Goal: Transaction & Acquisition: Purchase product/service

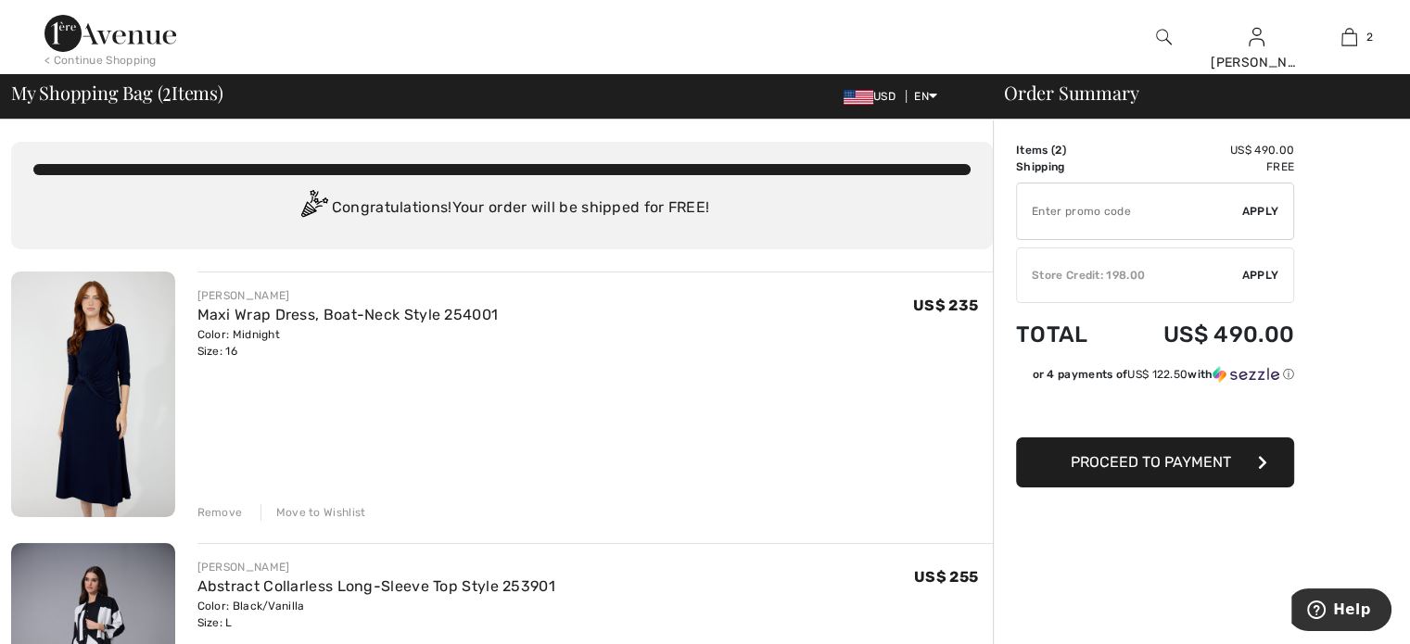
click at [1145, 459] on span "Proceed to Payment" at bounding box center [1150, 462] width 160 height 18
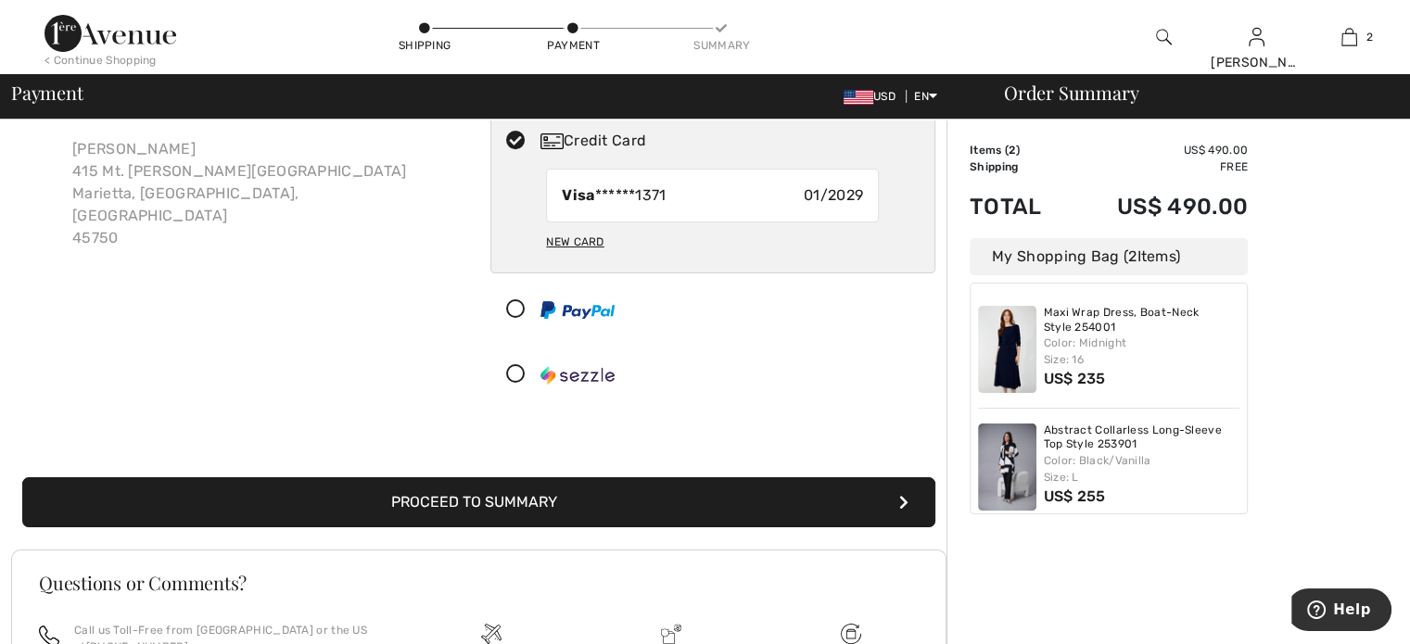
scroll to position [185, 0]
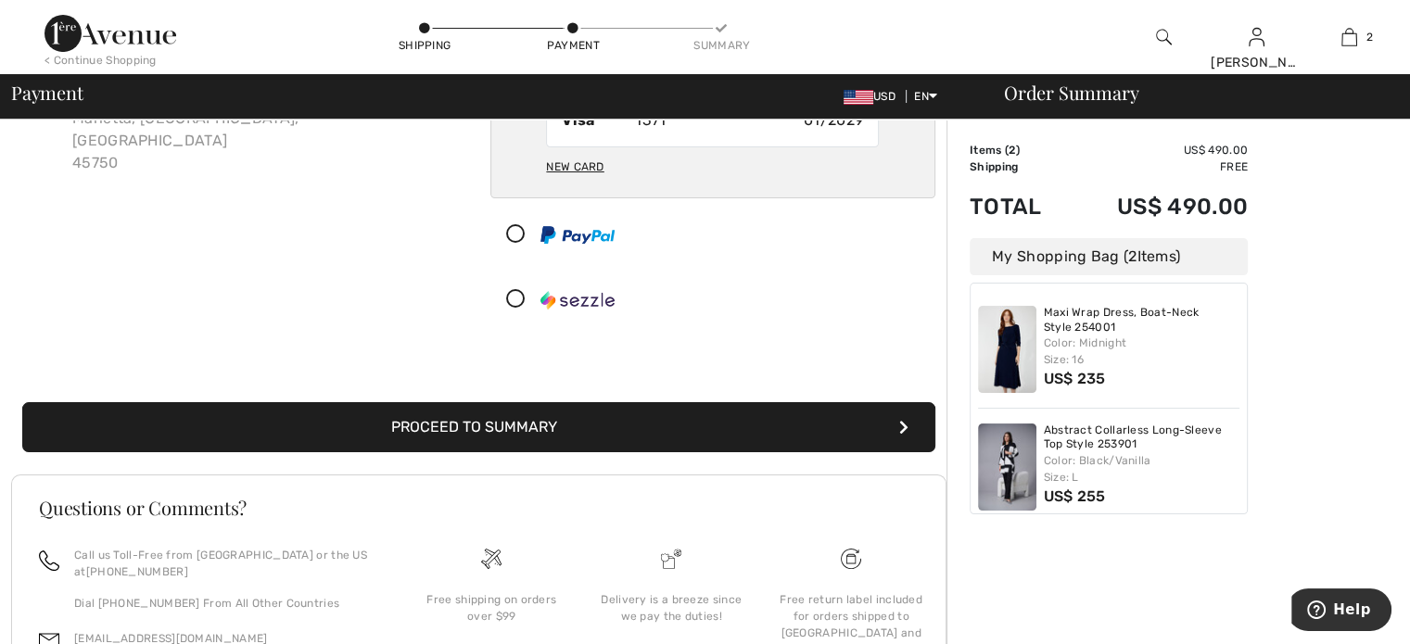
click at [704, 437] on button "Proceed to Summary" at bounding box center [478, 427] width 913 height 50
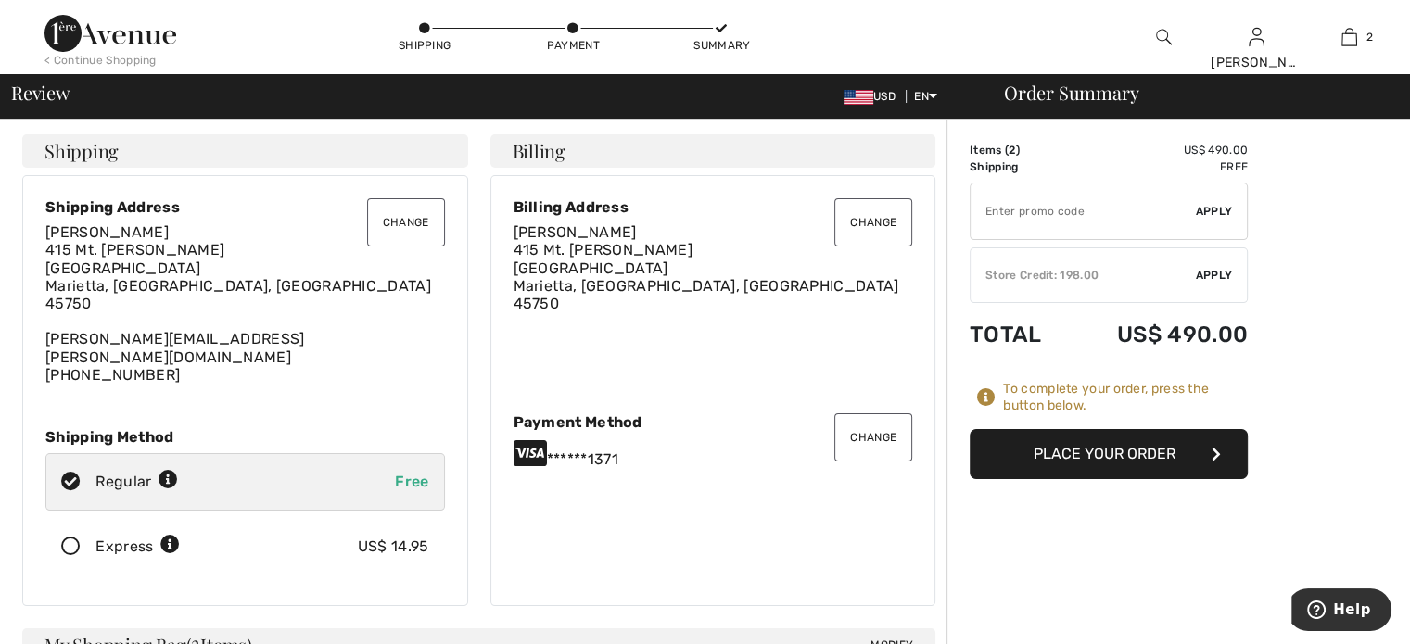
click at [1199, 277] on span "Apply" at bounding box center [1214, 275] width 37 height 17
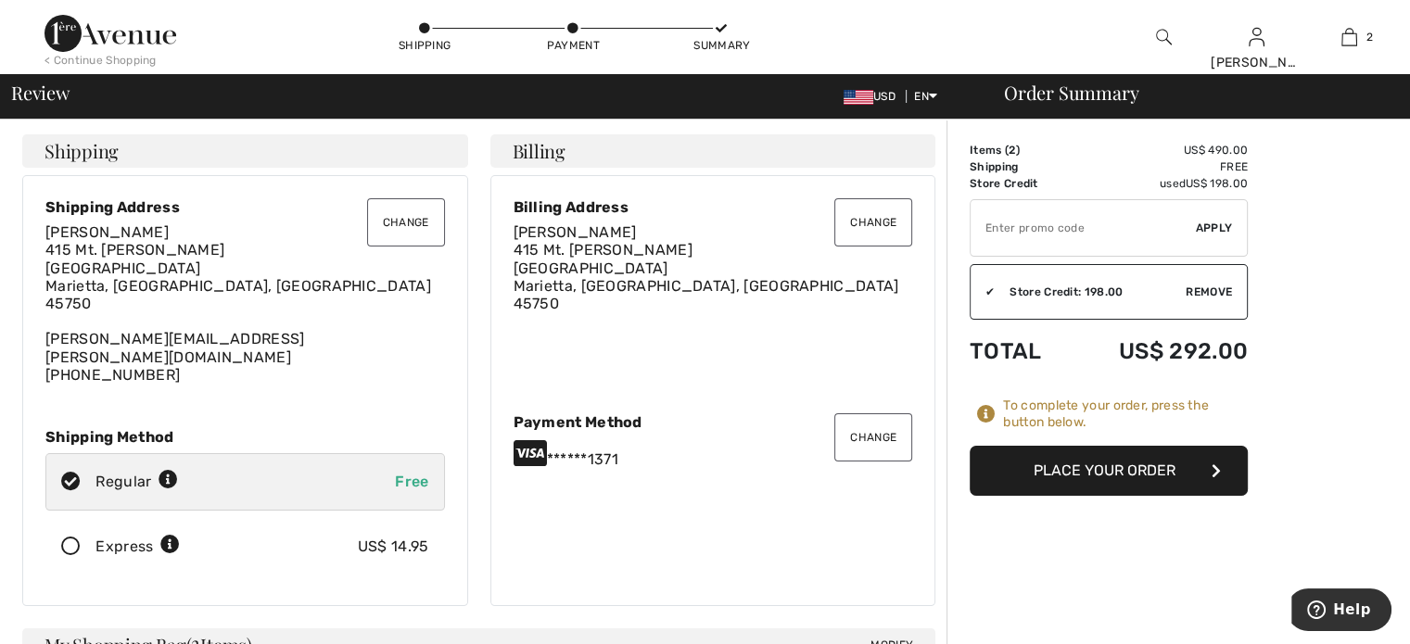
click at [1144, 234] on input "TEXT" at bounding box center [1082, 228] width 225 height 56
click at [1217, 228] on span "Apply" at bounding box center [1214, 228] width 37 height 17
click at [1049, 236] on input "TEXT" at bounding box center [1082, 228] width 225 height 56
click at [1098, 464] on button "Place Your Order" at bounding box center [1108, 471] width 278 height 50
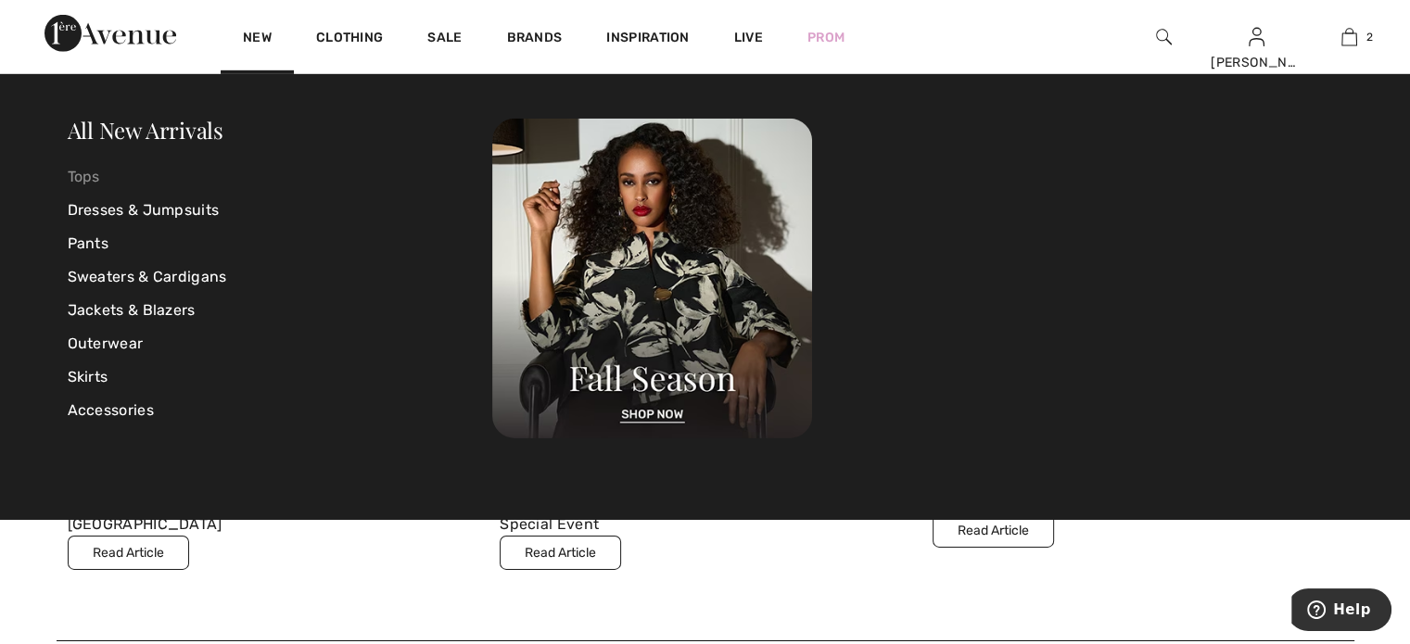
scroll to position [5839, 0]
click at [94, 387] on link "Skirts" at bounding box center [280, 377] width 425 height 33
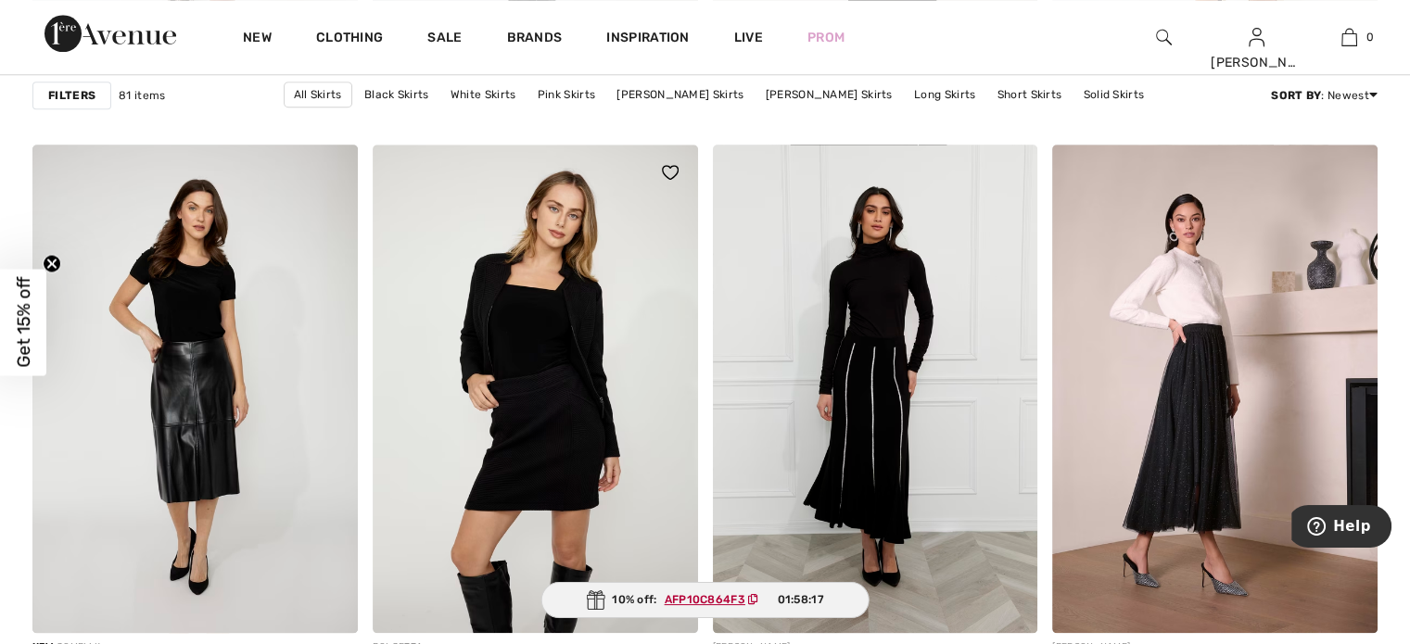
scroll to position [1854, 0]
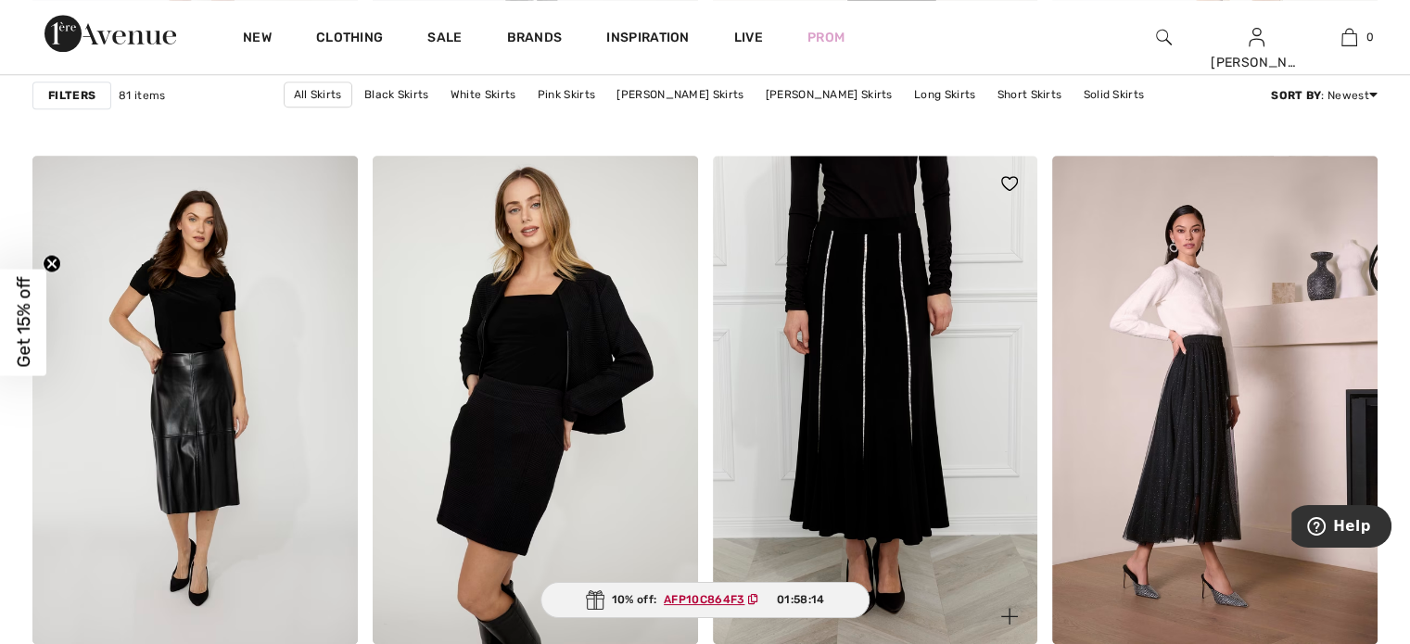
click at [834, 329] on img at bounding box center [875, 399] width 325 height 487
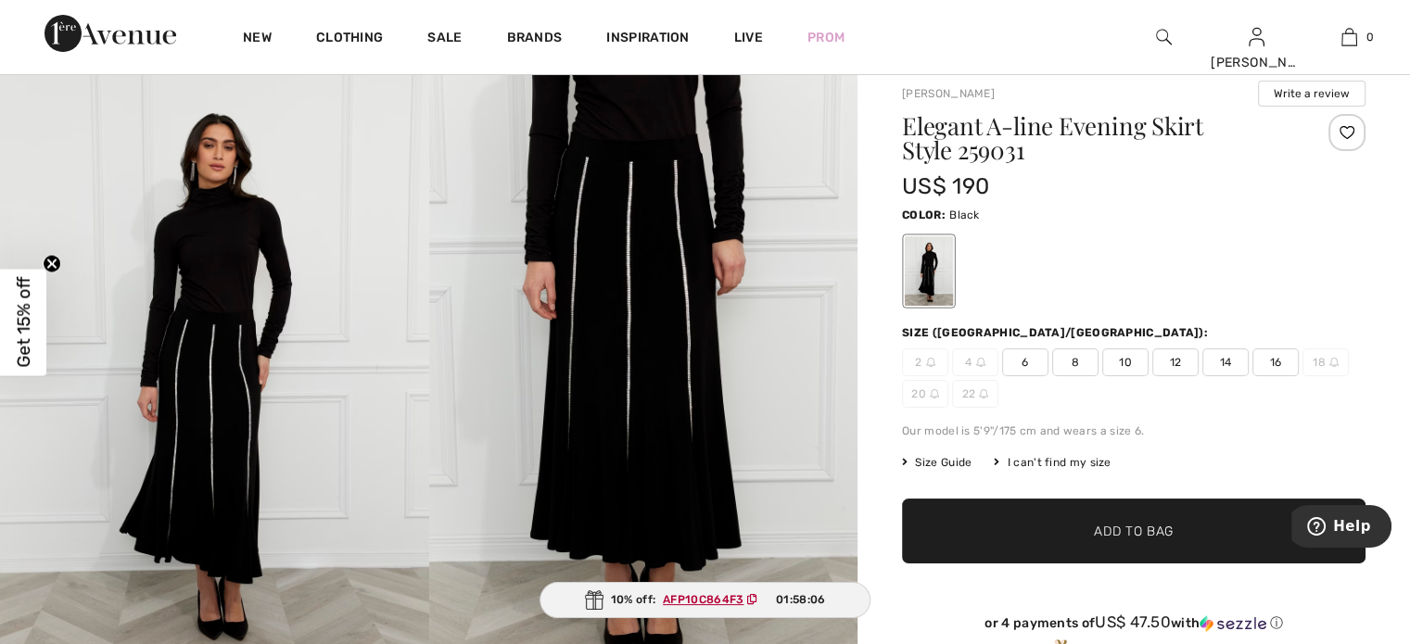
scroll to position [93, 0]
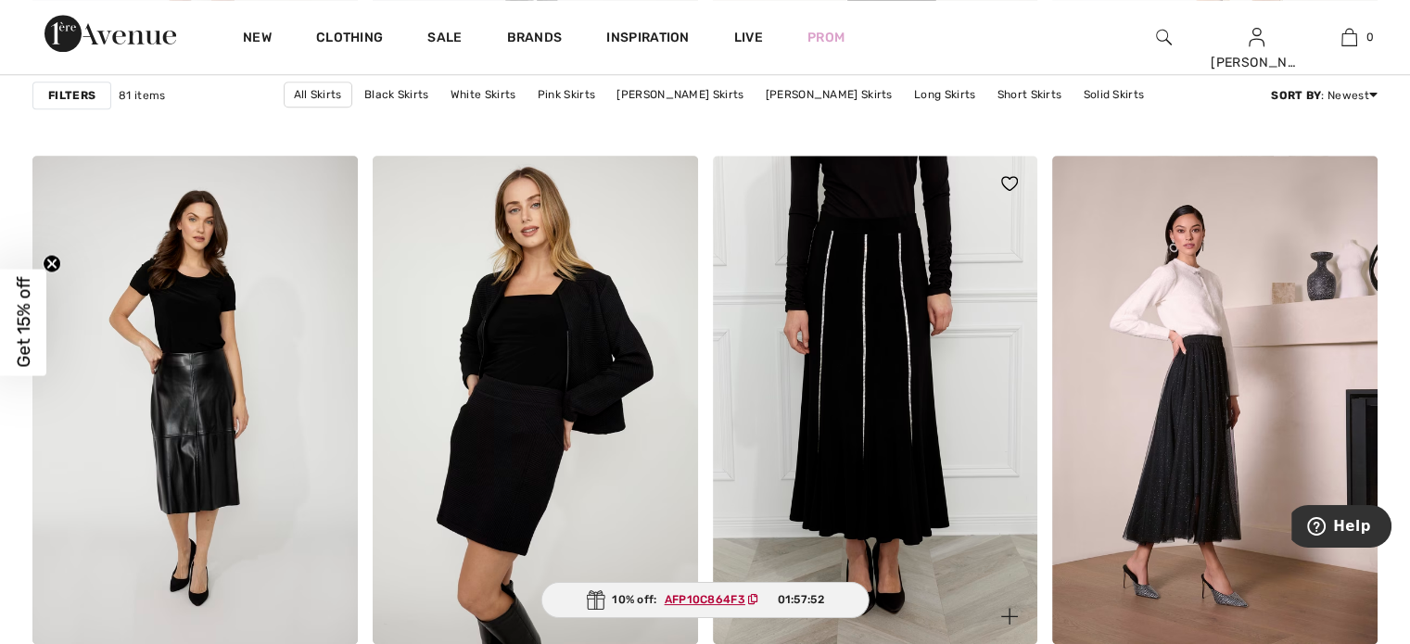
click at [883, 385] on img at bounding box center [875, 399] width 325 height 487
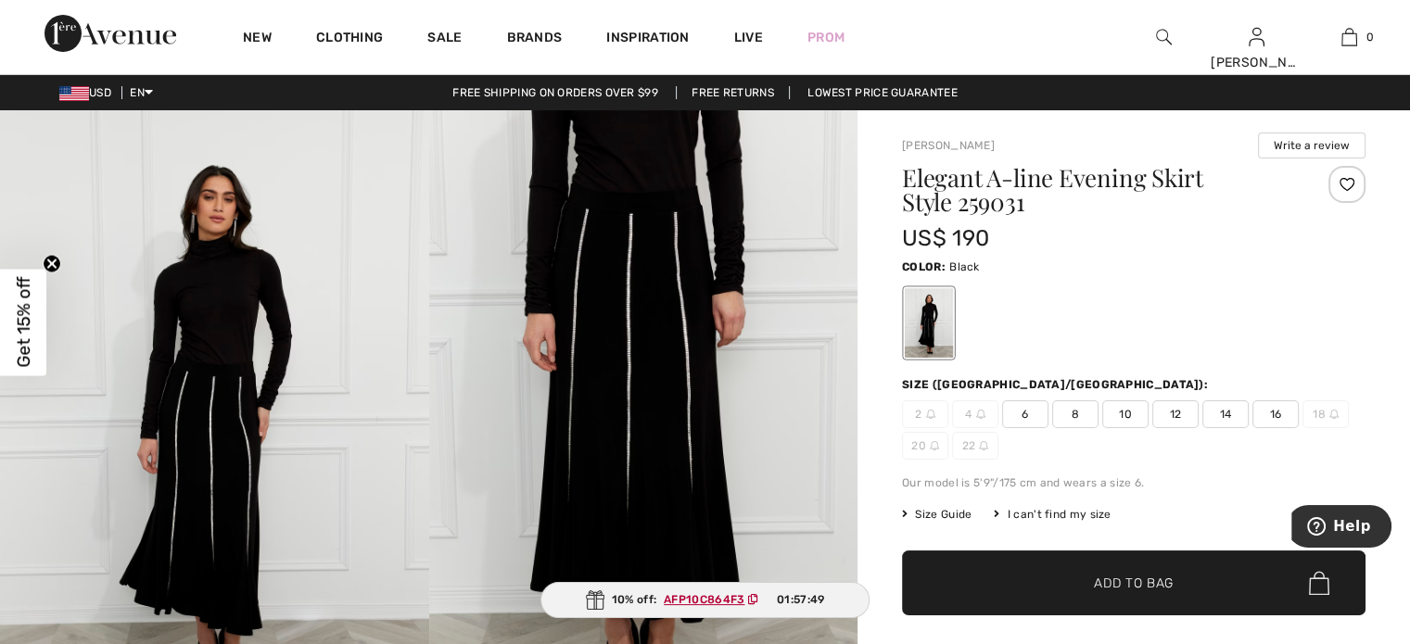
click at [1123, 594] on span "✔ Added to Bag Add to Bag" at bounding box center [1133, 583] width 463 height 65
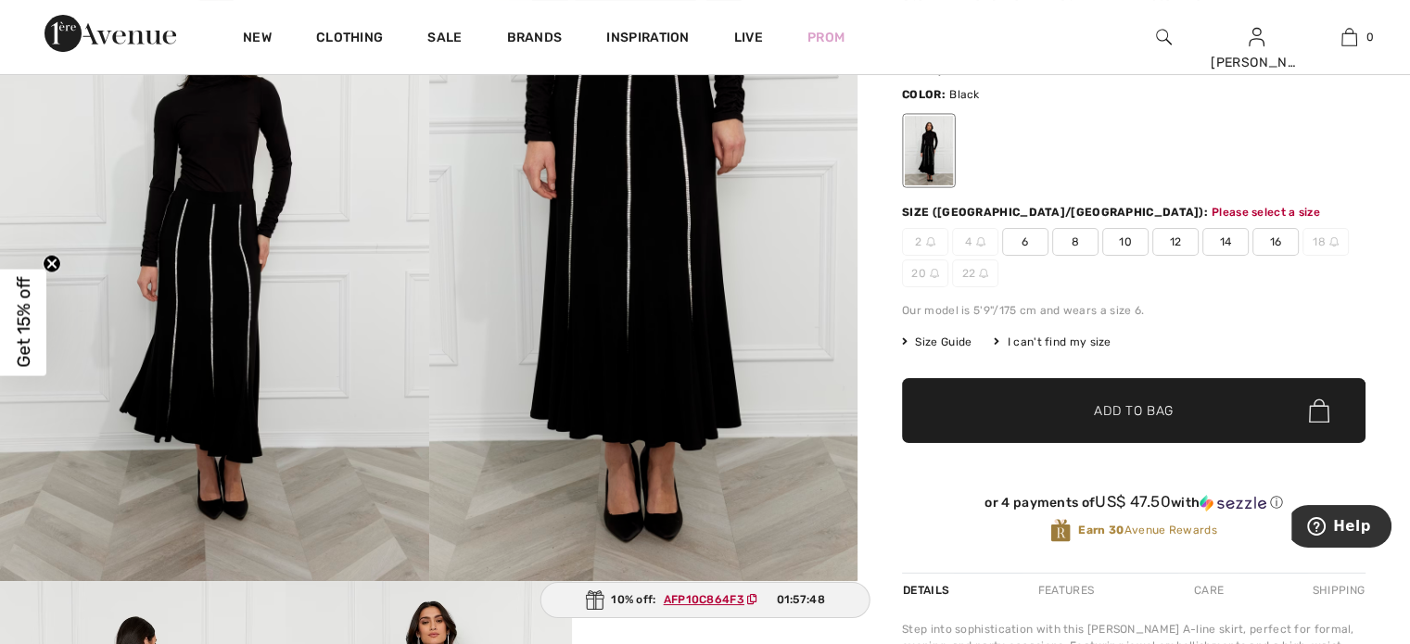
scroll to position [227, 0]
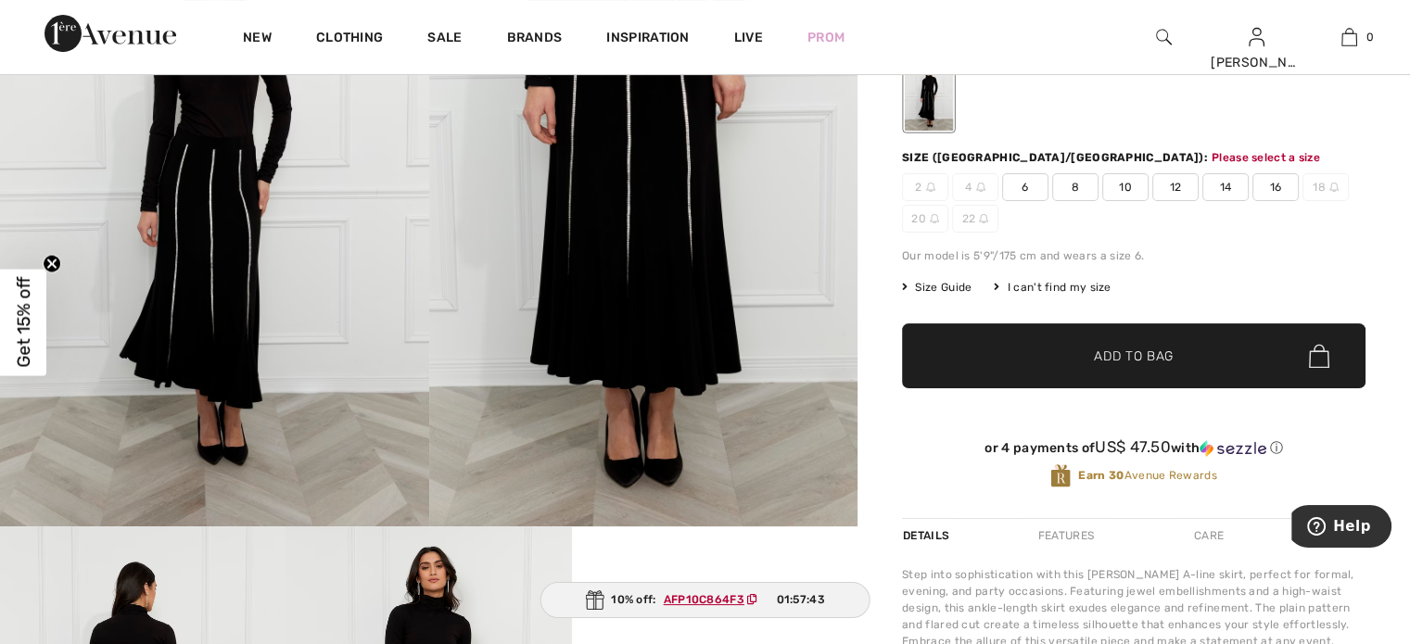
click at [1135, 374] on span "✔ Added to Bag Add to Bag" at bounding box center [1133, 355] width 463 height 65
click at [1124, 347] on span "Add to Bag" at bounding box center [1134, 356] width 80 height 19
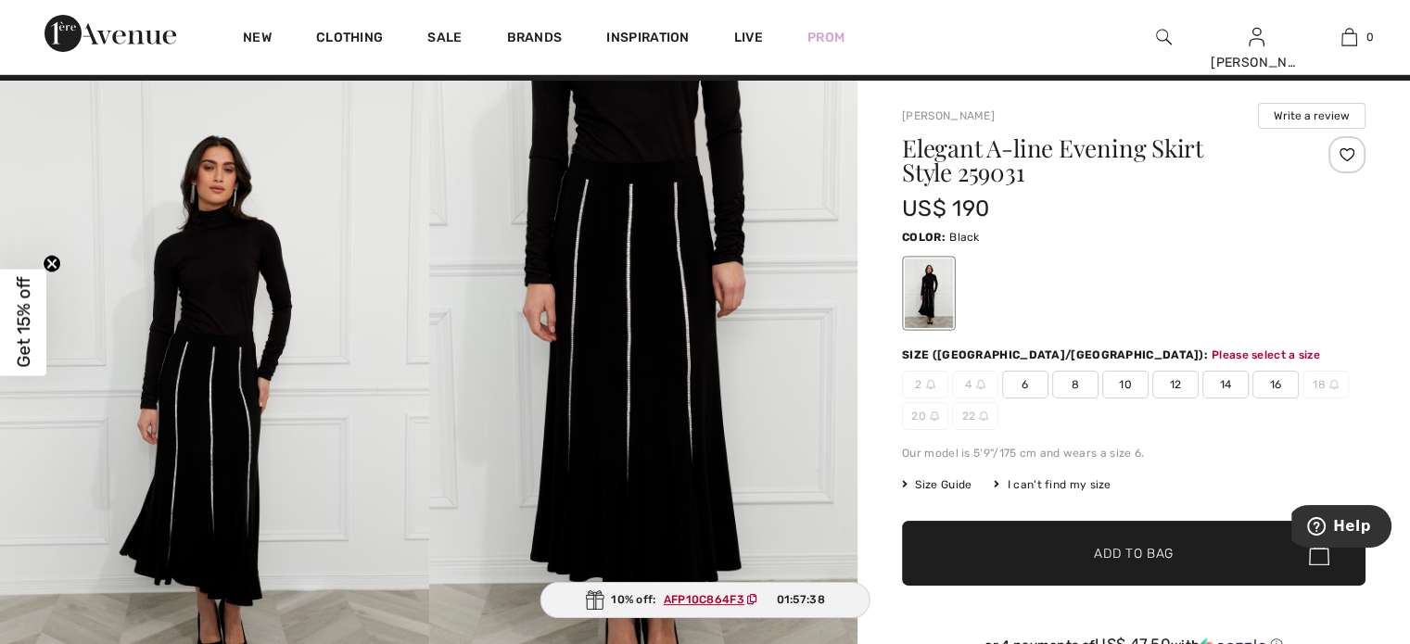
scroll to position [0, 0]
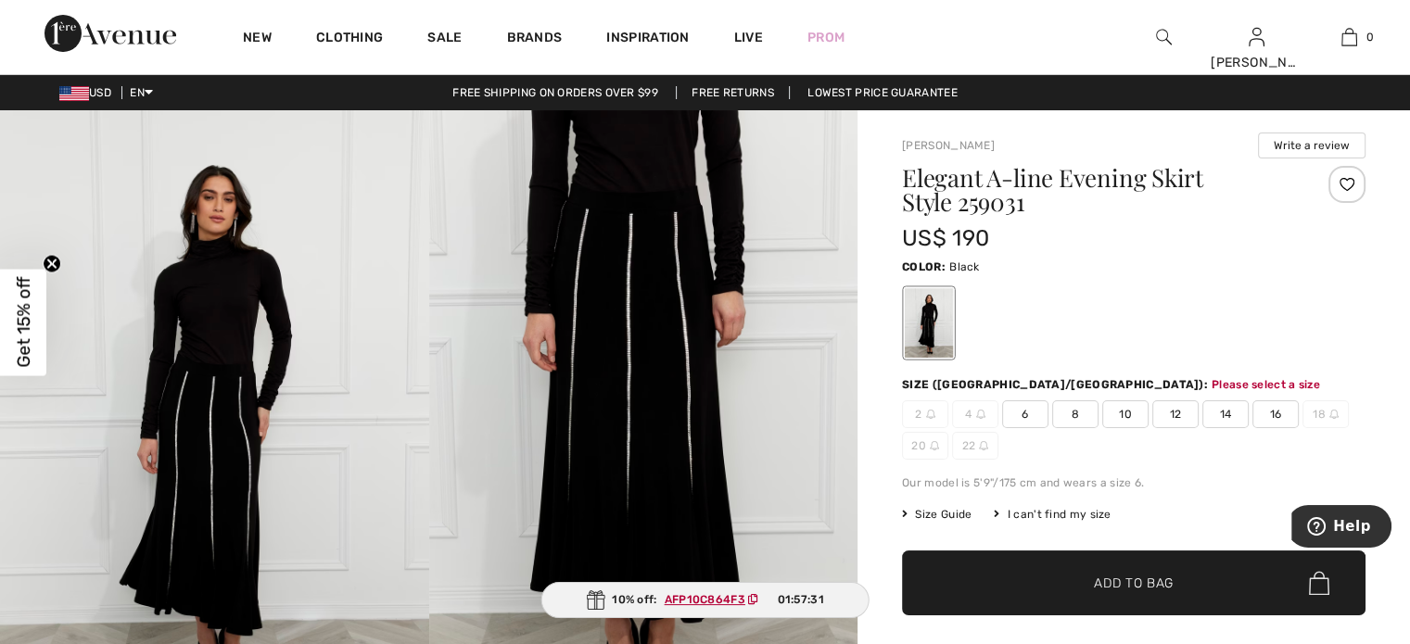
click at [1269, 407] on span "16" at bounding box center [1275, 414] width 46 height 28
click at [1134, 576] on span "Add to Bag" at bounding box center [1134, 583] width 80 height 19
click at [1121, 570] on span "✔ Added to Bag Add to Bag" at bounding box center [1133, 583] width 463 height 65
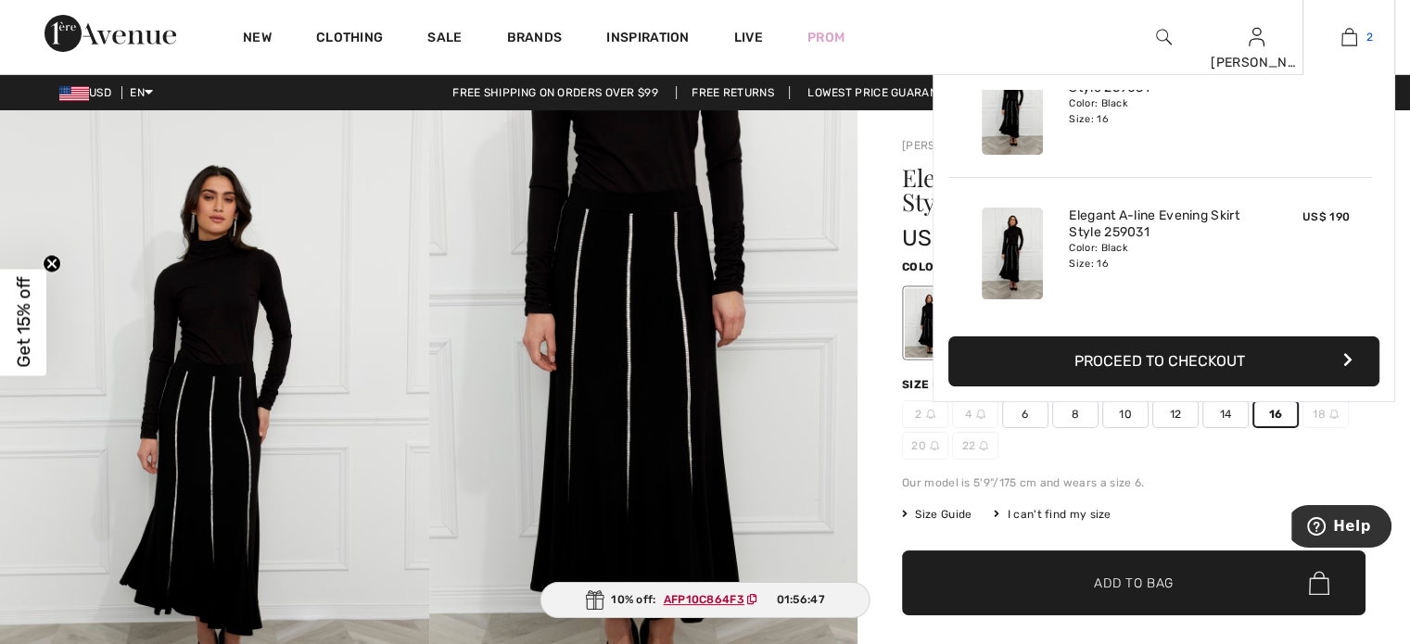
click at [1346, 36] on img at bounding box center [1349, 37] width 16 height 22
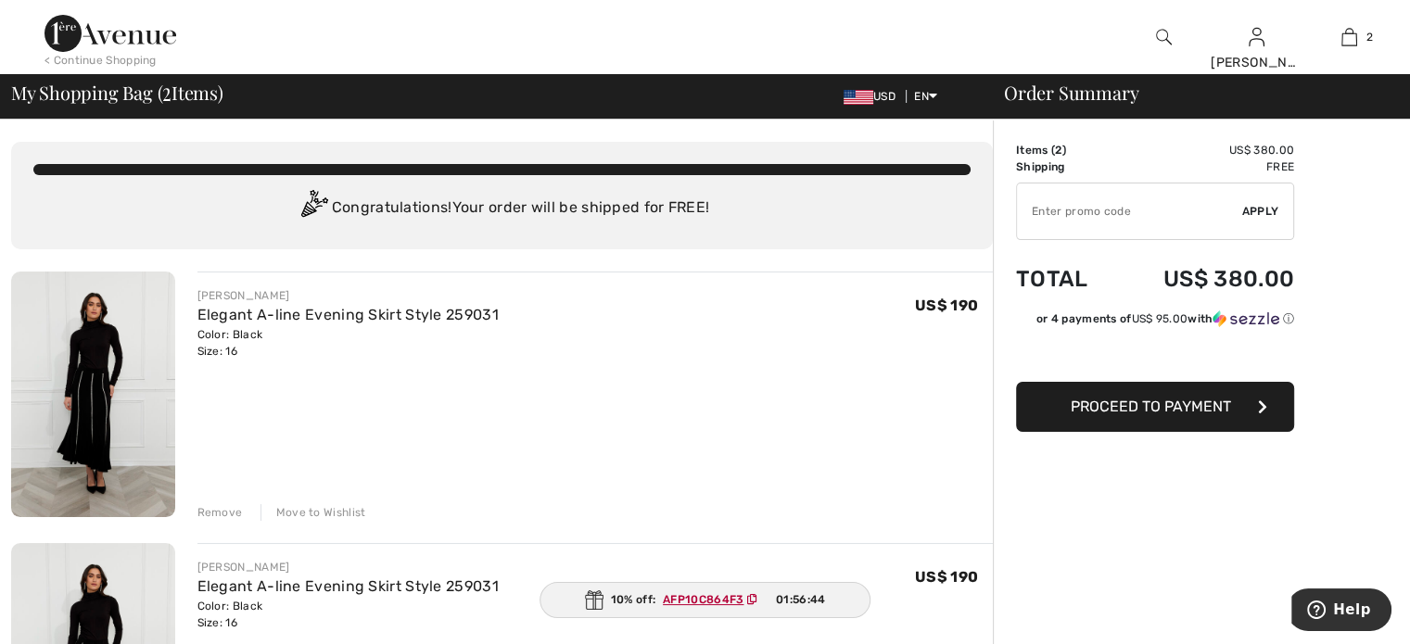
click at [234, 510] on div "Remove" at bounding box center [219, 512] width 45 height 17
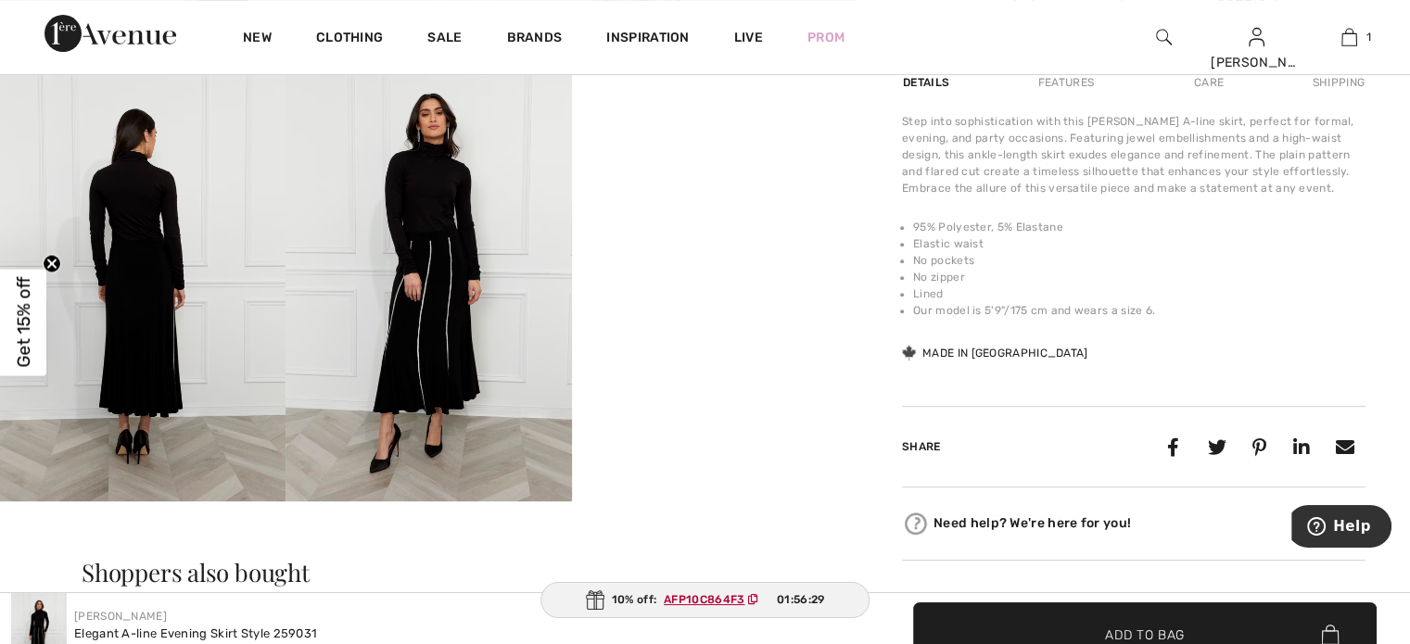
scroll to position [371, 0]
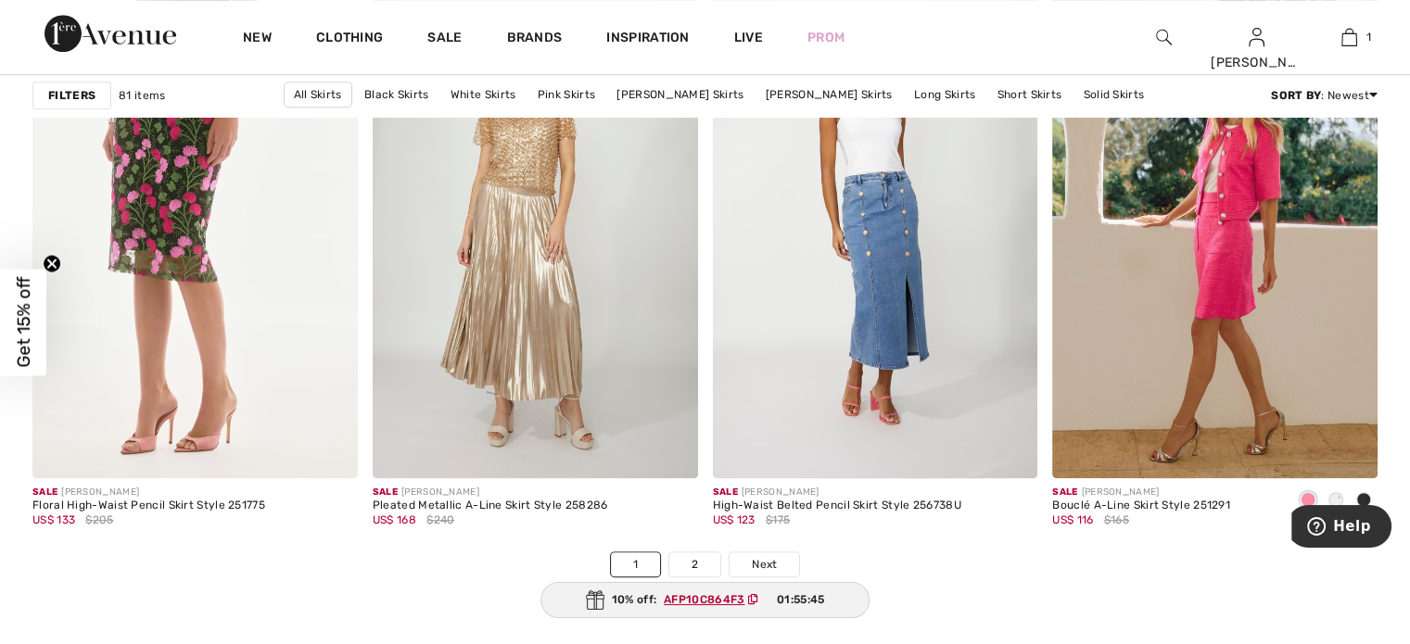
scroll to position [8619, 0]
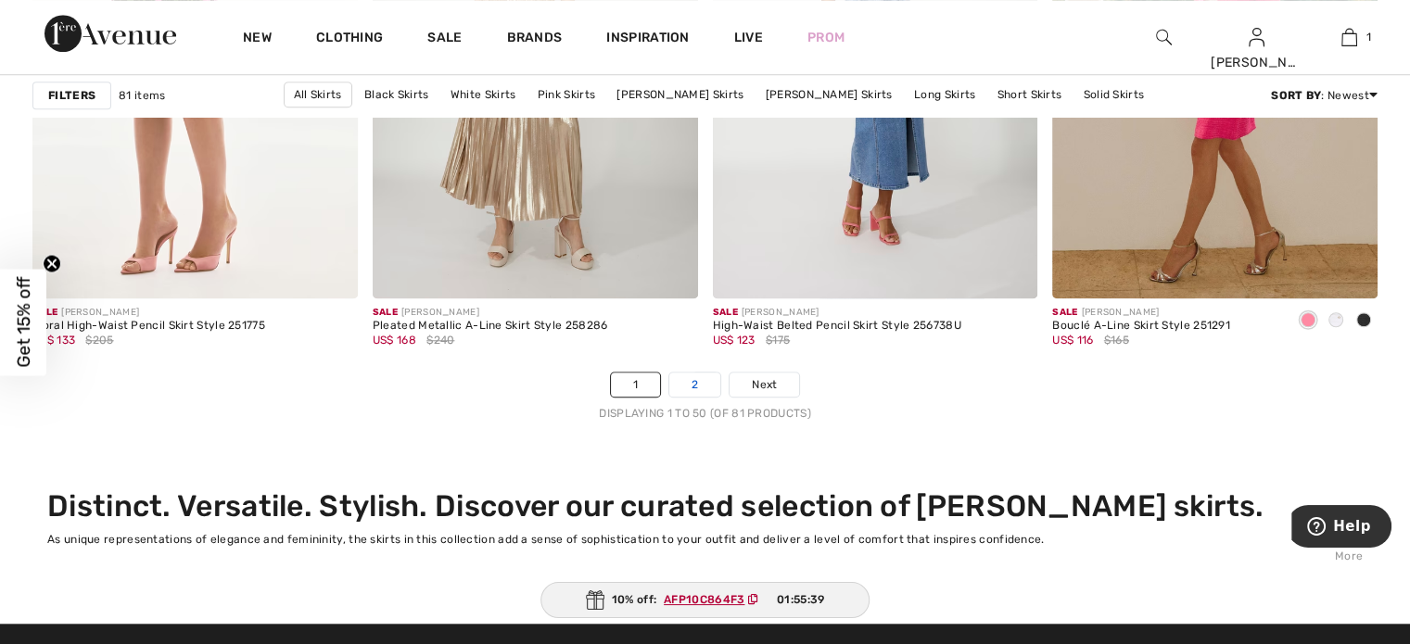
click at [697, 381] on link "2" at bounding box center [694, 385] width 51 height 24
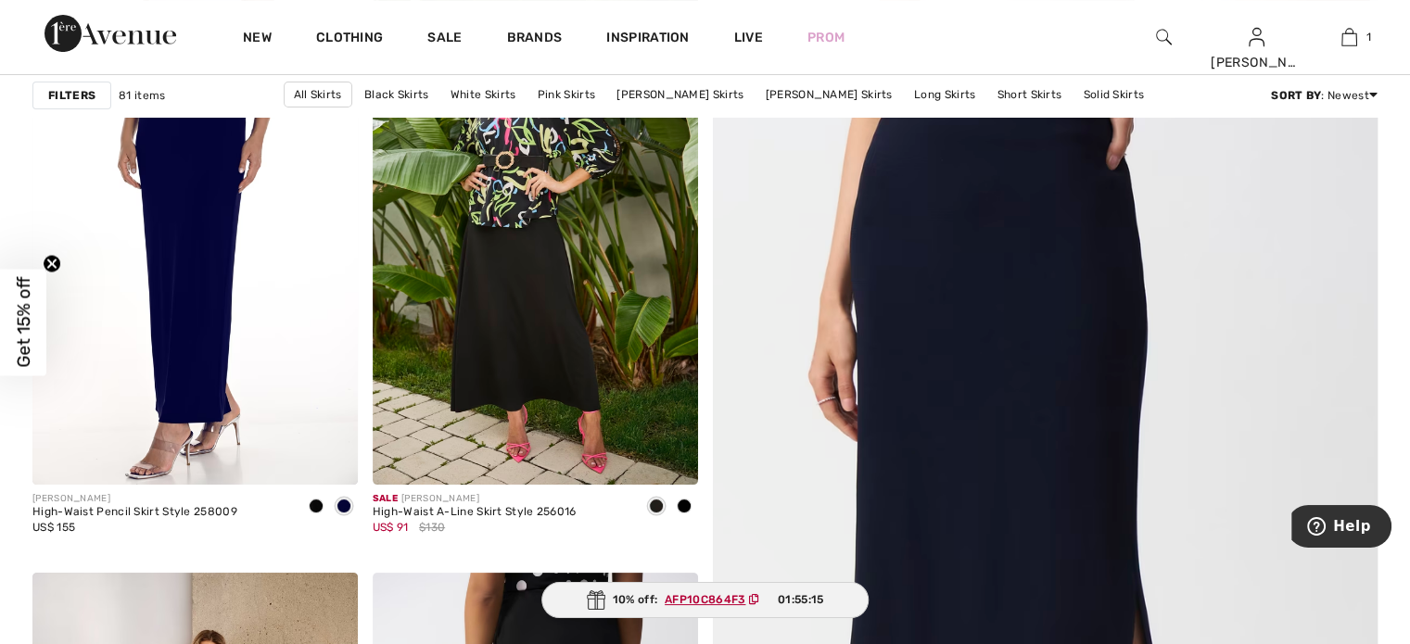
scroll to position [278, 0]
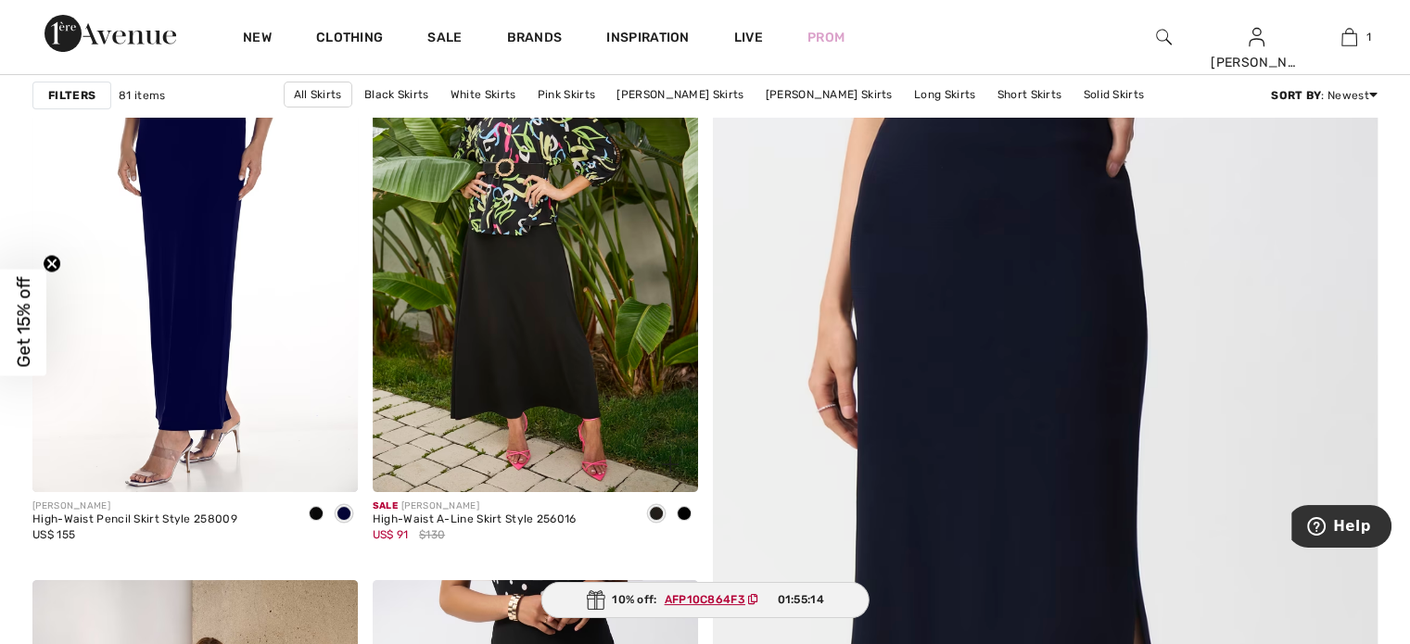
click at [623, 362] on img at bounding box center [535, 248] width 325 height 487
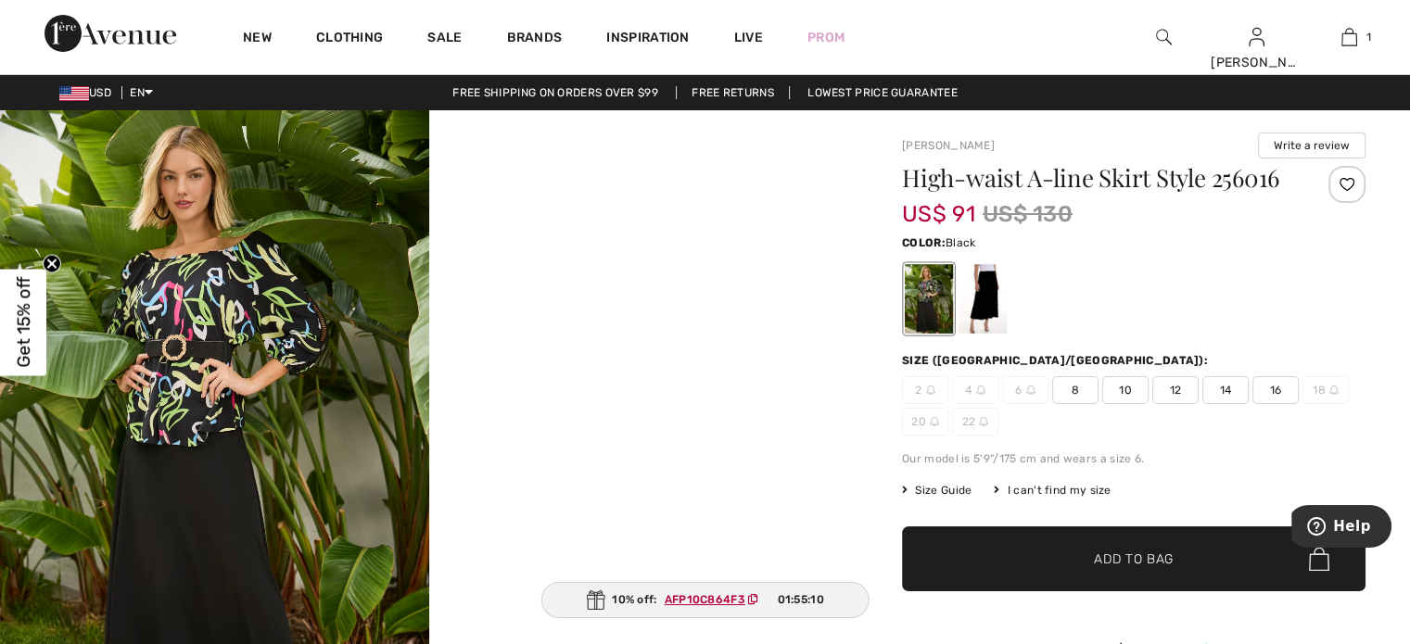
click at [1267, 385] on span "16" at bounding box center [1275, 390] width 46 height 28
click at [1155, 554] on span "Add to Bag" at bounding box center [1134, 559] width 80 height 19
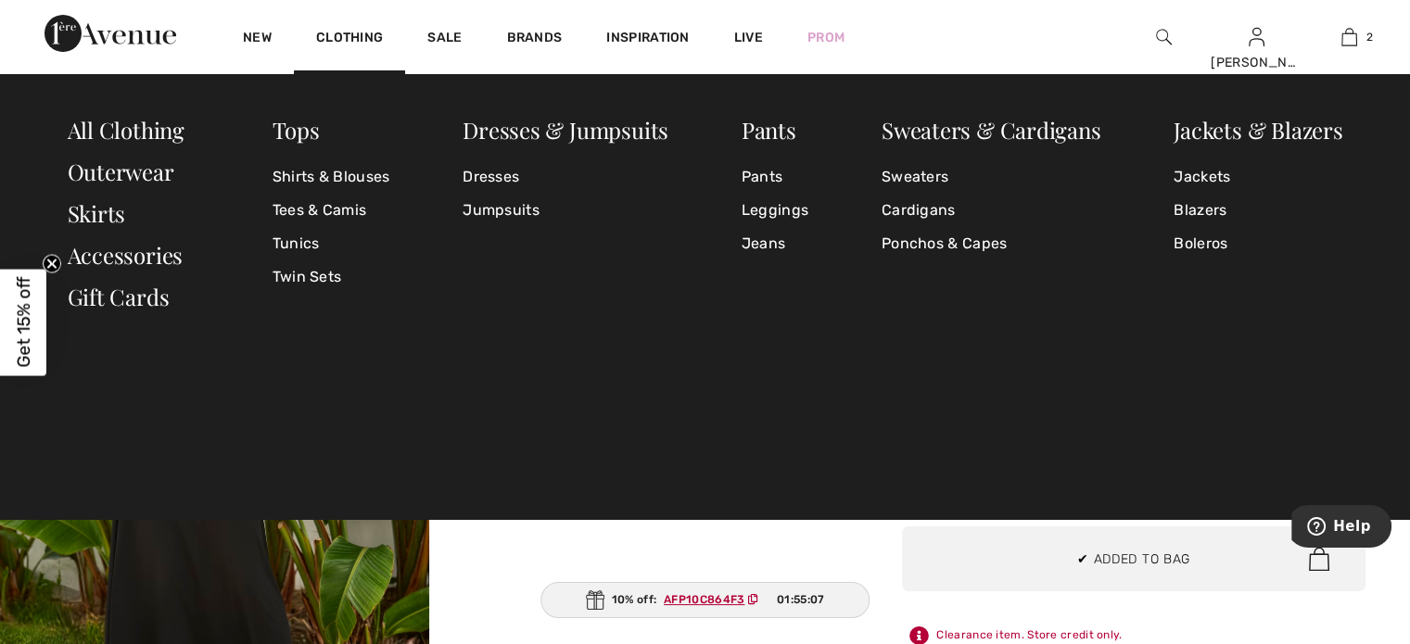
scroll to position [57, 0]
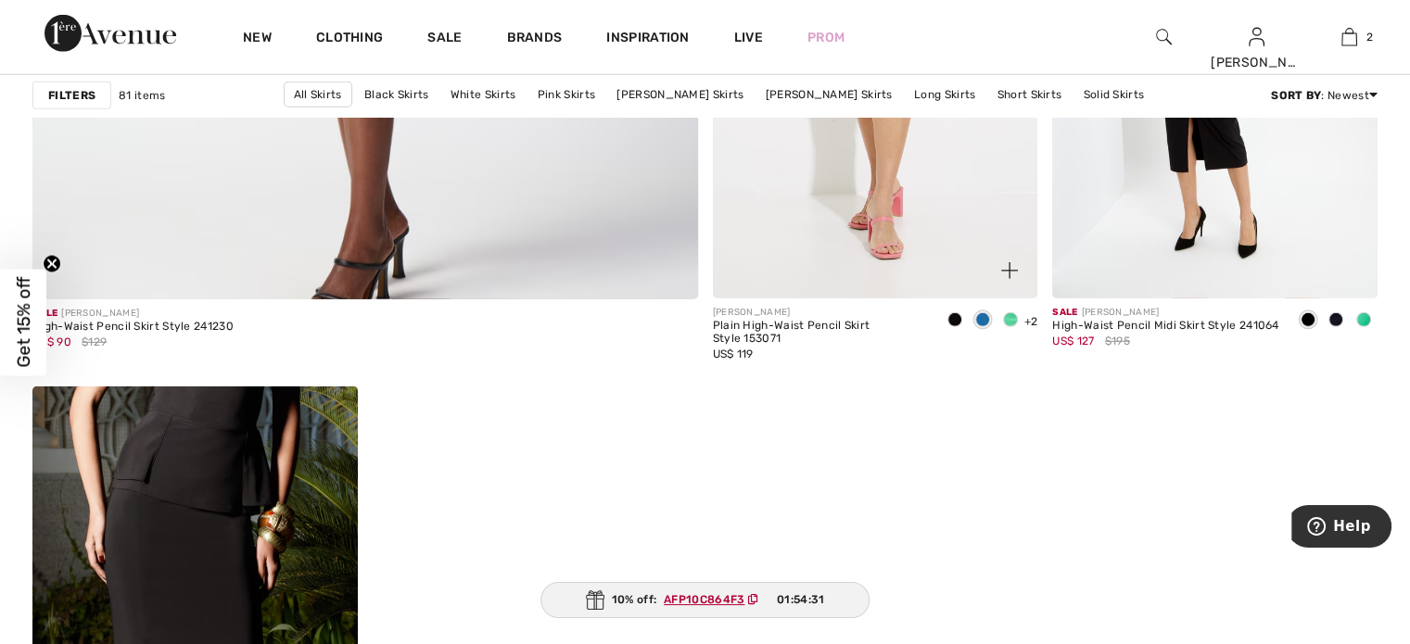
scroll to position [5375, 0]
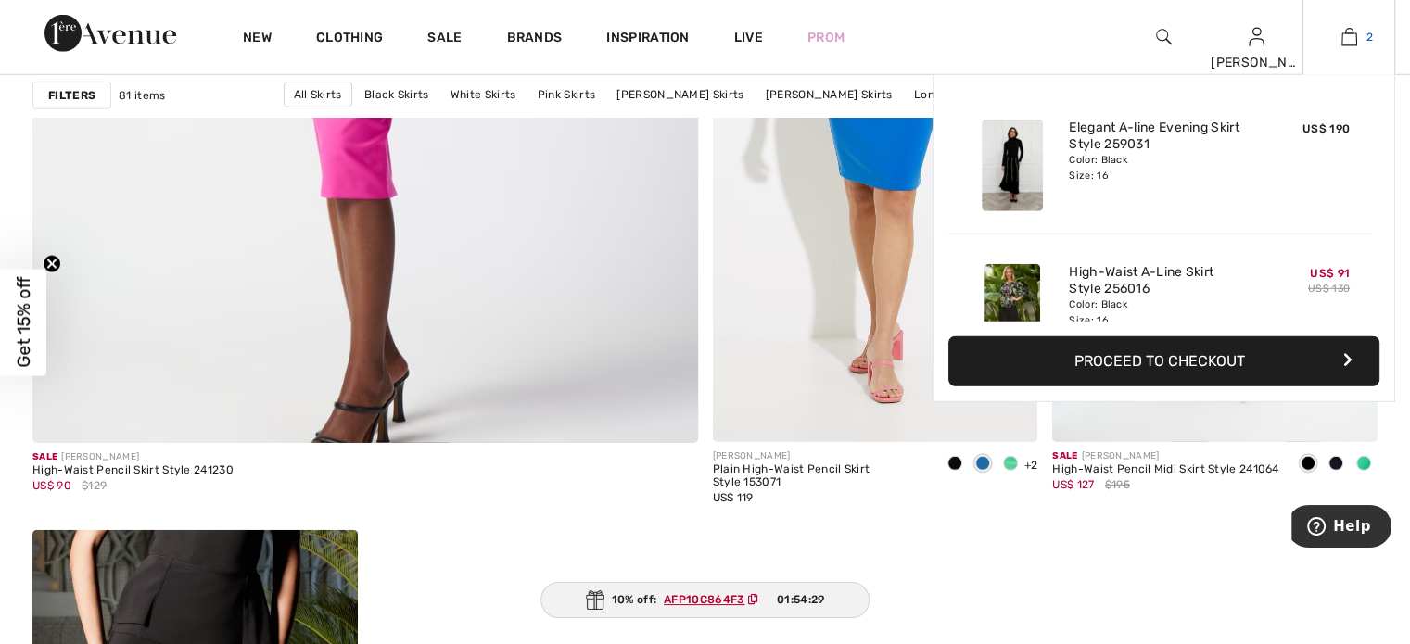
click at [1355, 36] on img at bounding box center [1349, 37] width 16 height 22
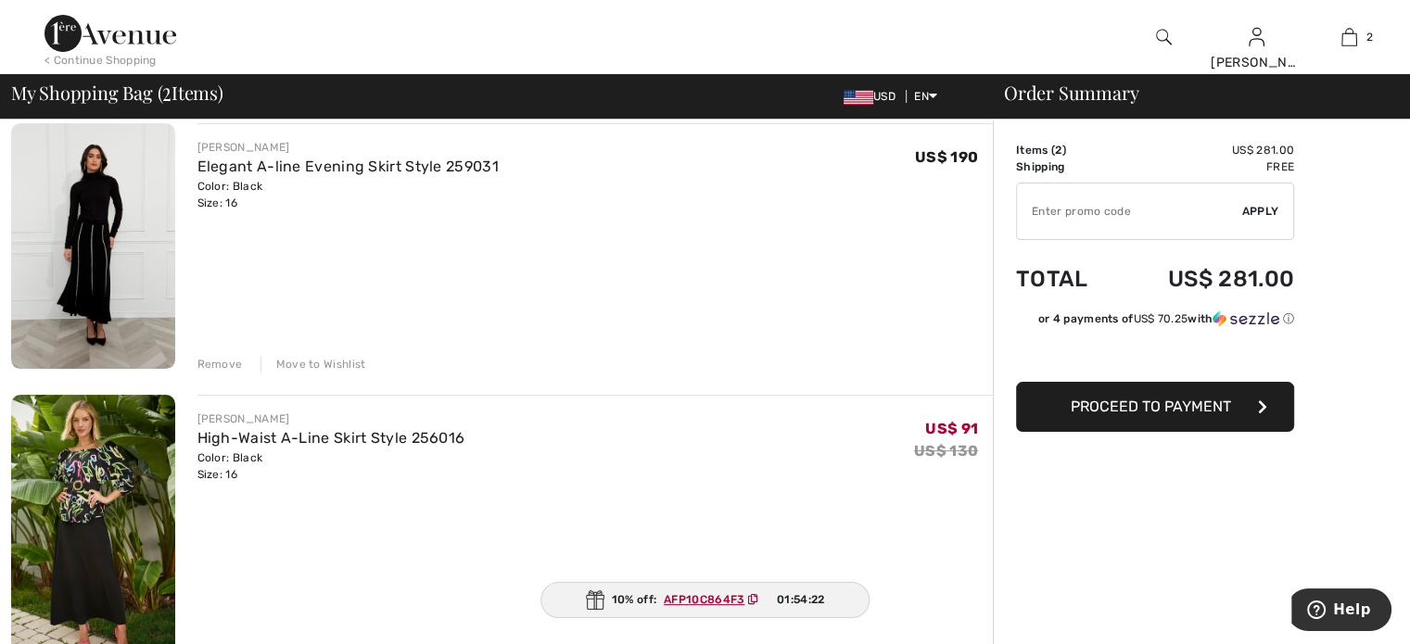
scroll to position [93, 0]
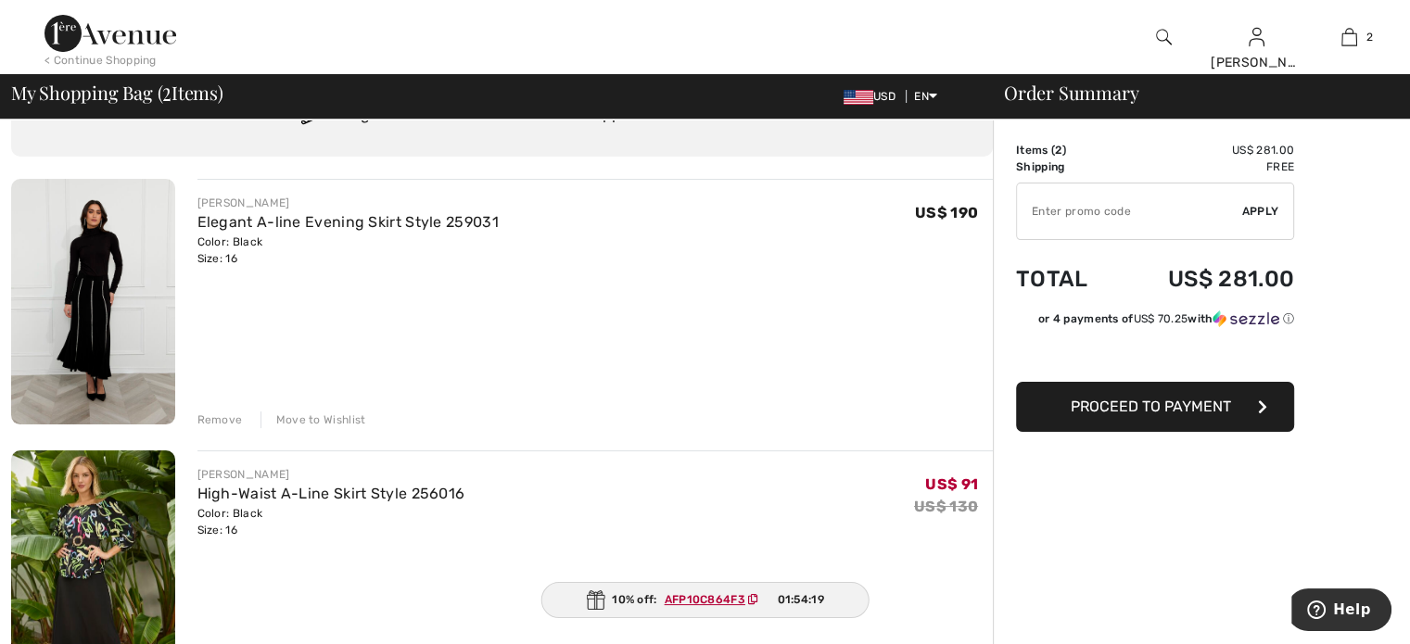
click at [227, 414] on div "Remove" at bounding box center [219, 419] width 45 height 17
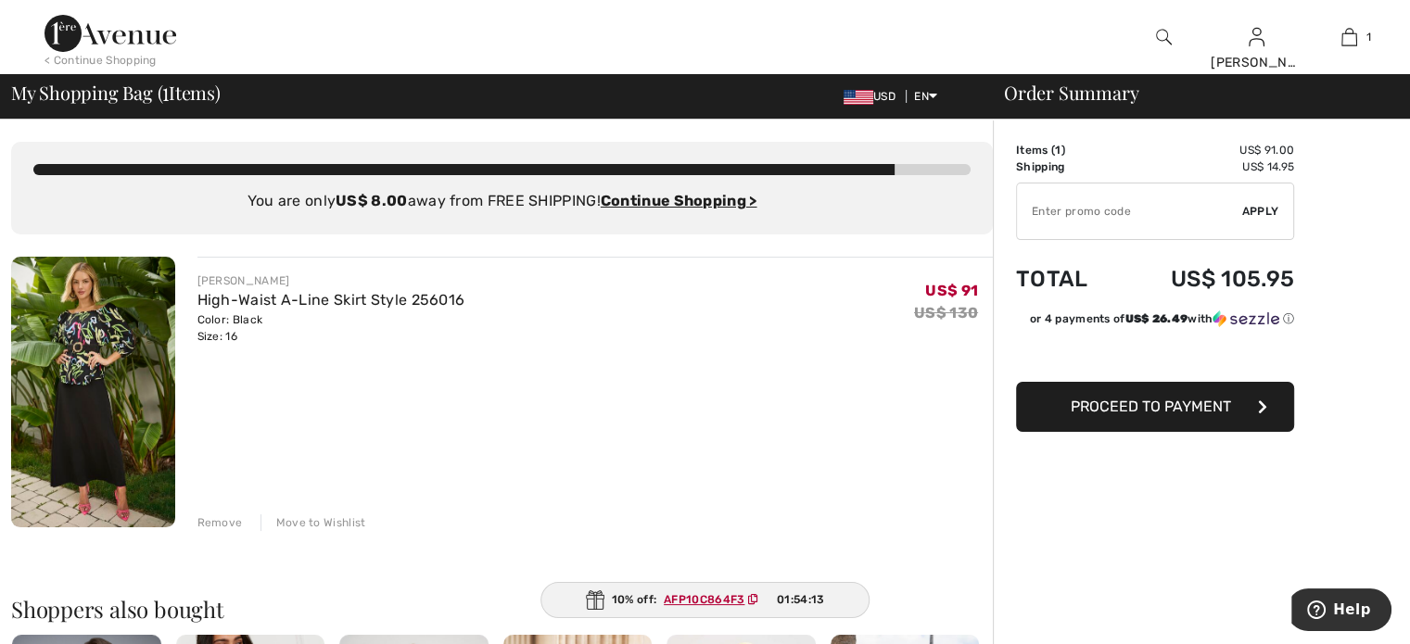
scroll to position [0, 0]
click at [1147, 218] on input "TEXT" at bounding box center [1129, 212] width 225 height 56
click at [1058, 219] on input "TEXT" at bounding box center [1129, 212] width 225 height 56
click at [1259, 207] on span "Apply" at bounding box center [1260, 211] width 37 height 17
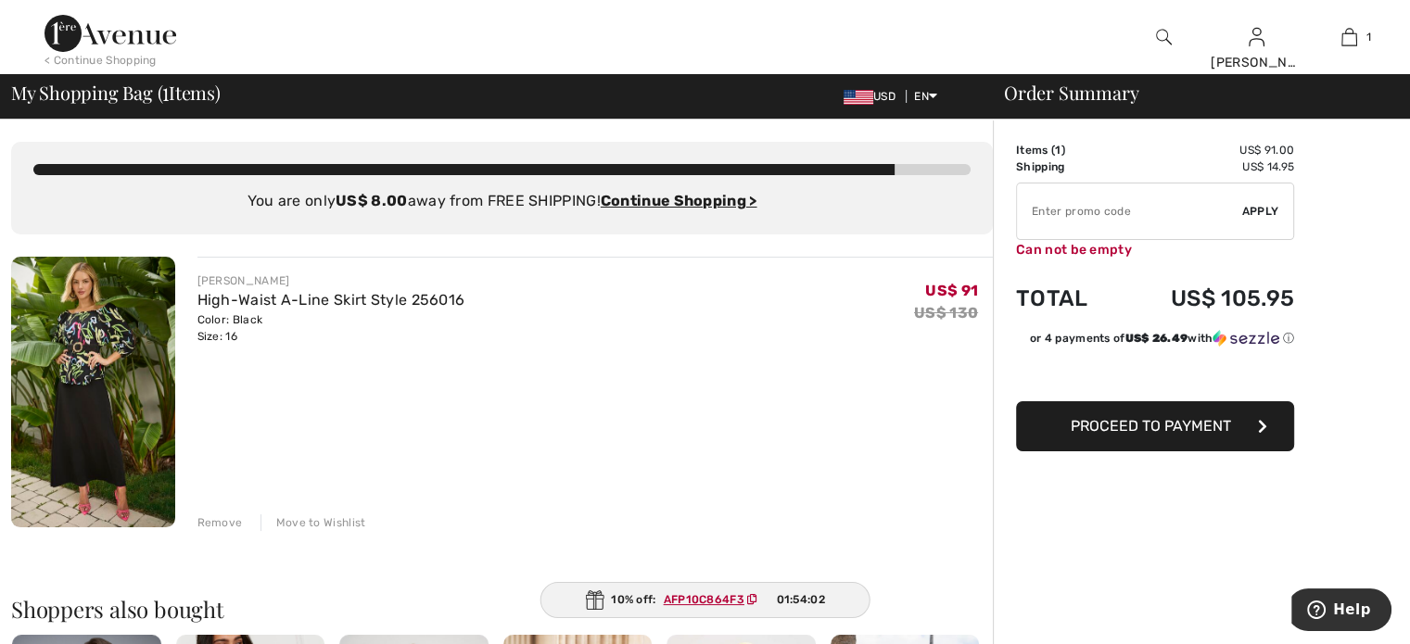
click at [1034, 215] on input "TEXT" at bounding box center [1129, 212] width 225 height 56
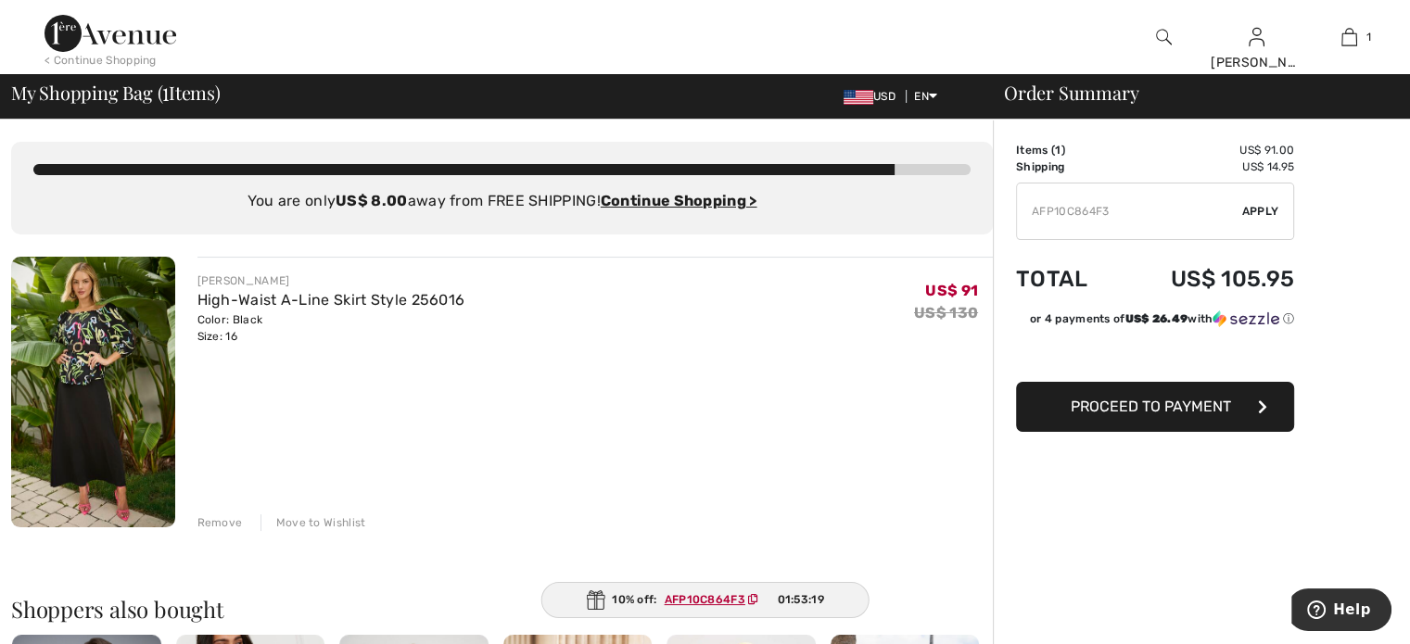
type input "AFP10C864F3"
click at [1265, 207] on span "Apply" at bounding box center [1260, 211] width 37 height 17
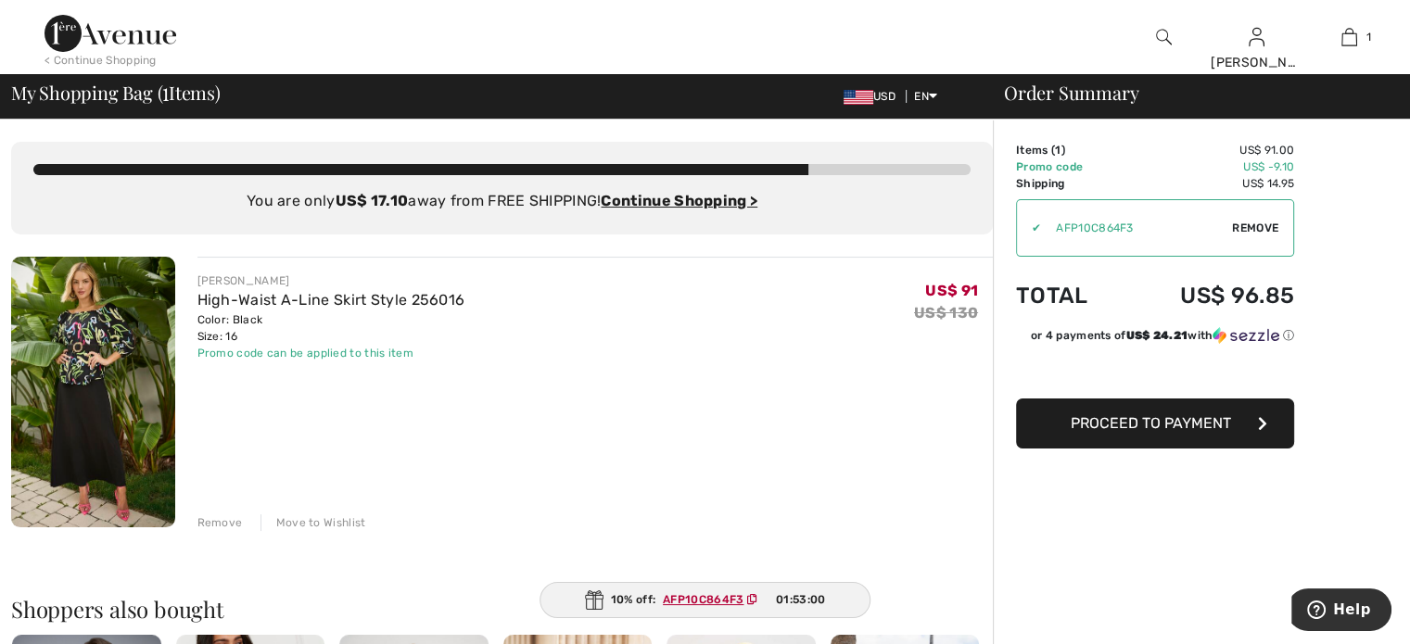
click at [1185, 426] on span "Proceed to Payment" at bounding box center [1150, 423] width 160 height 18
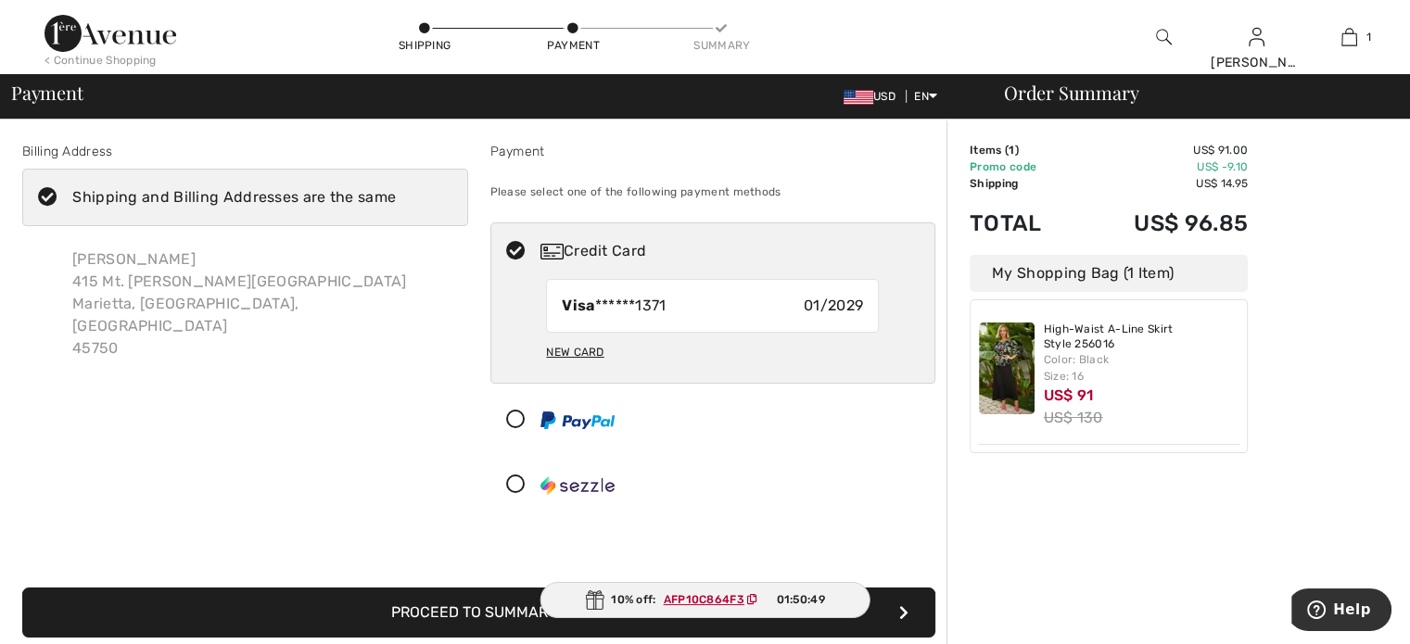
click at [477, 606] on button "Proceed to Summary" at bounding box center [478, 613] width 913 height 50
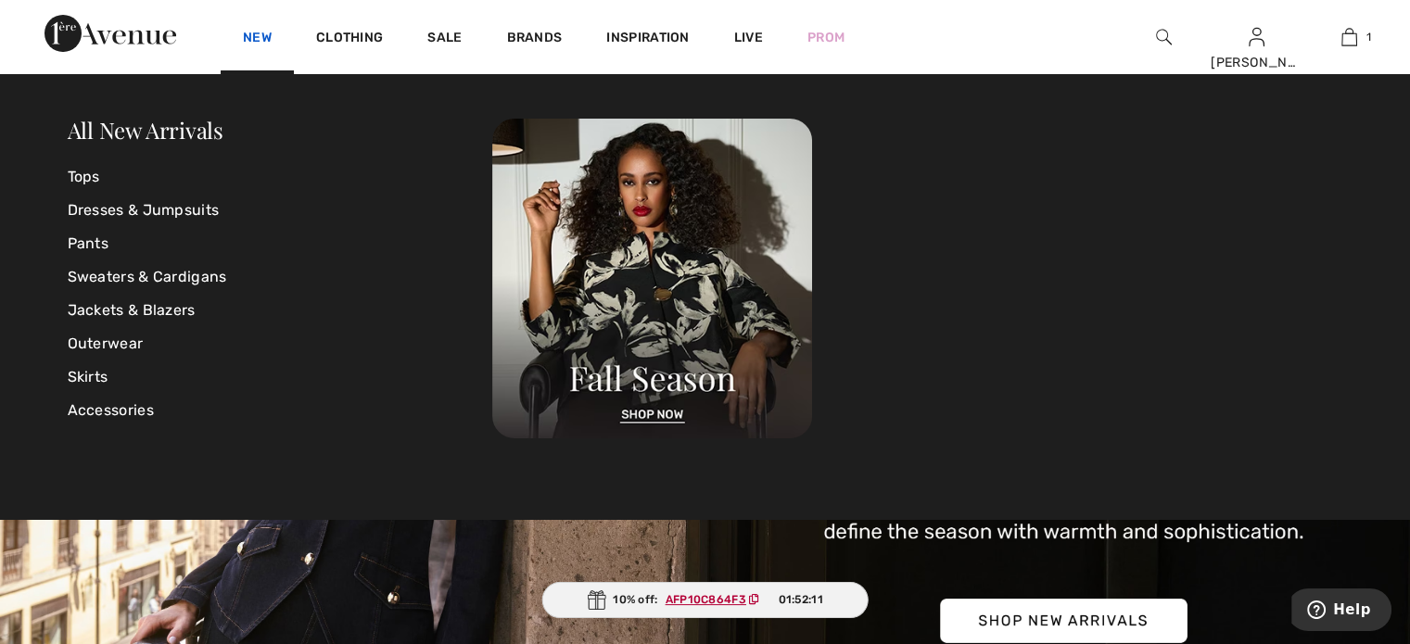
click at [259, 36] on link "New" at bounding box center [257, 39] width 29 height 19
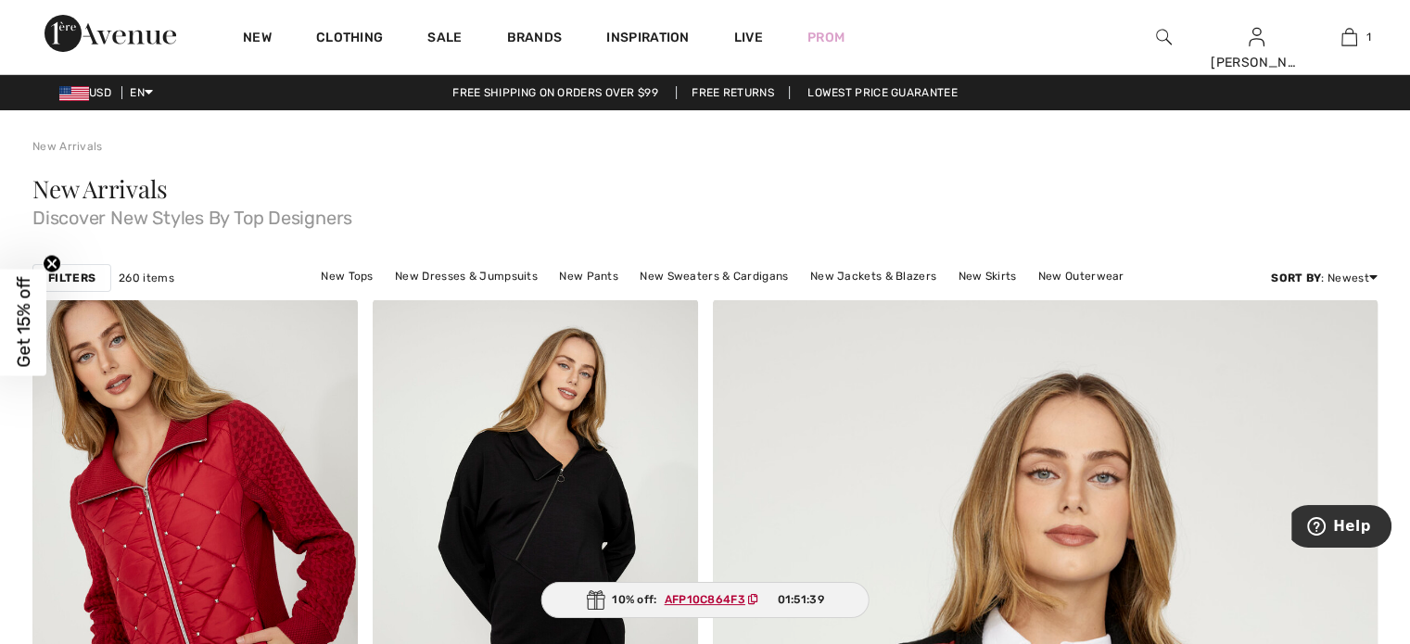
click at [1158, 35] on img at bounding box center [1164, 37] width 16 height 22
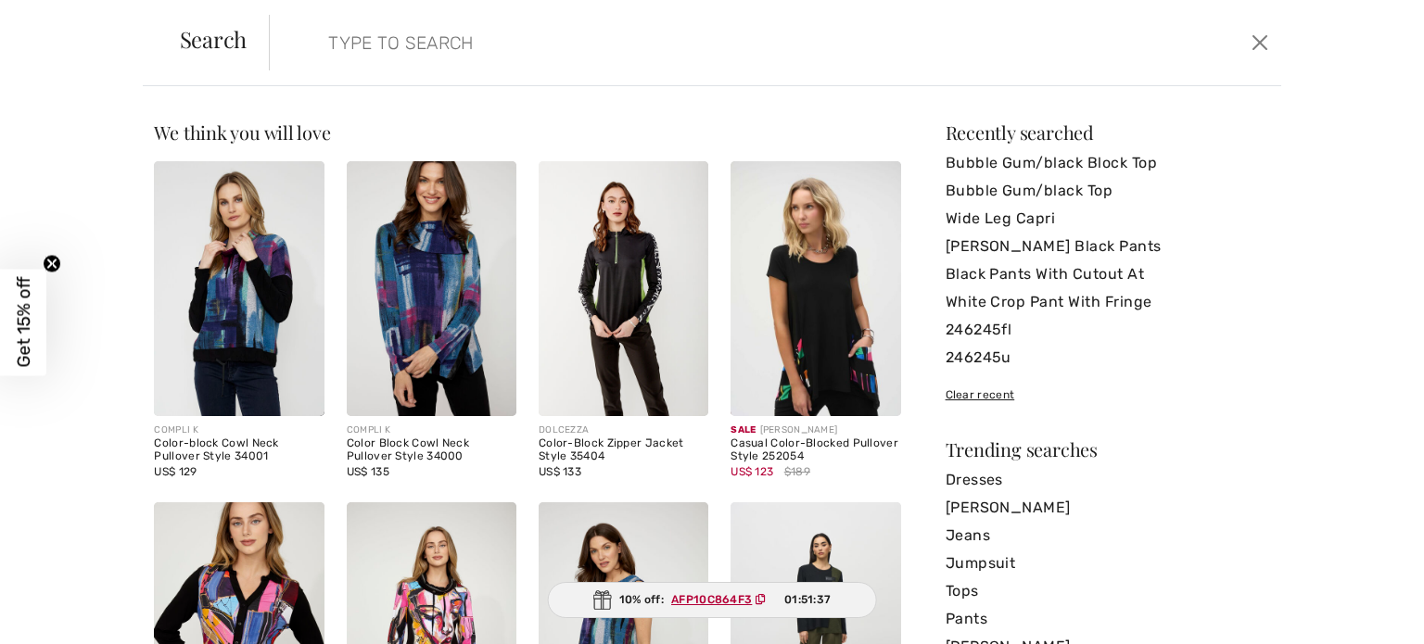
click at [373, 60] on input "search" at bounding box center [663, 43] width 699 height 56
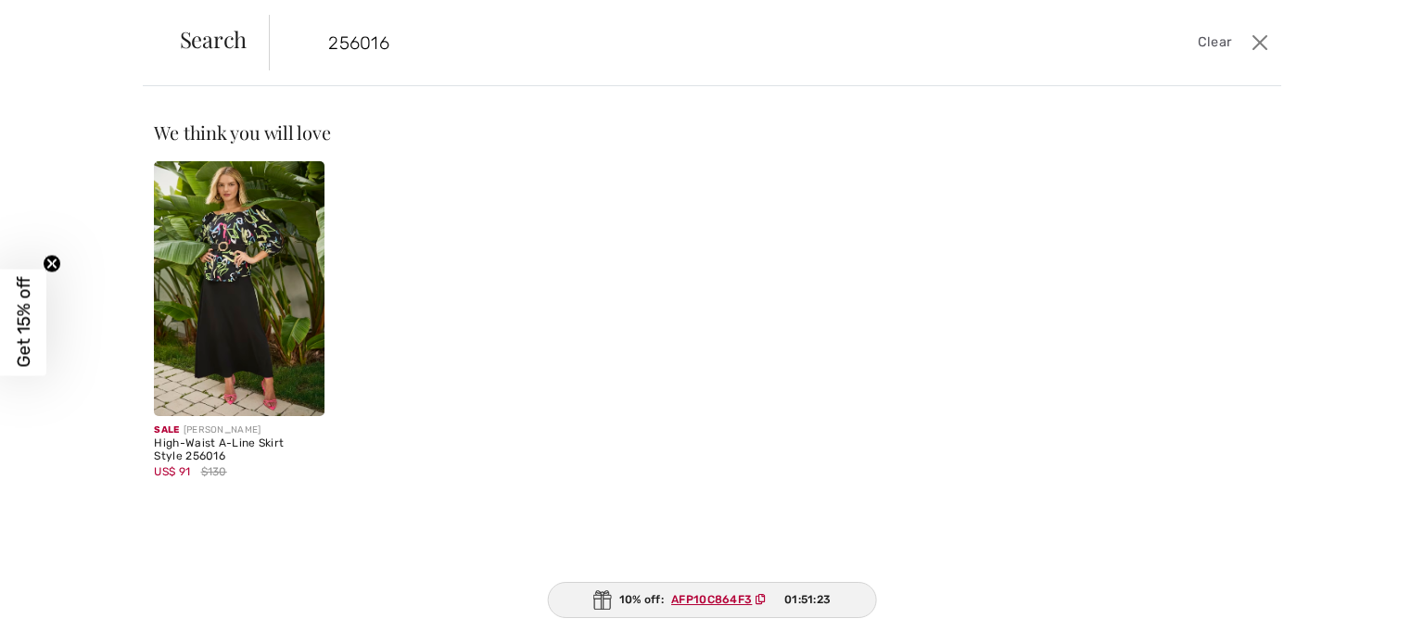
type input "256016"
click at [244, 312] on img at bounding box center [239, 288] width 170 height 255
click at [243, 311] on img at bounding box center [239, 288] width 170 height 255
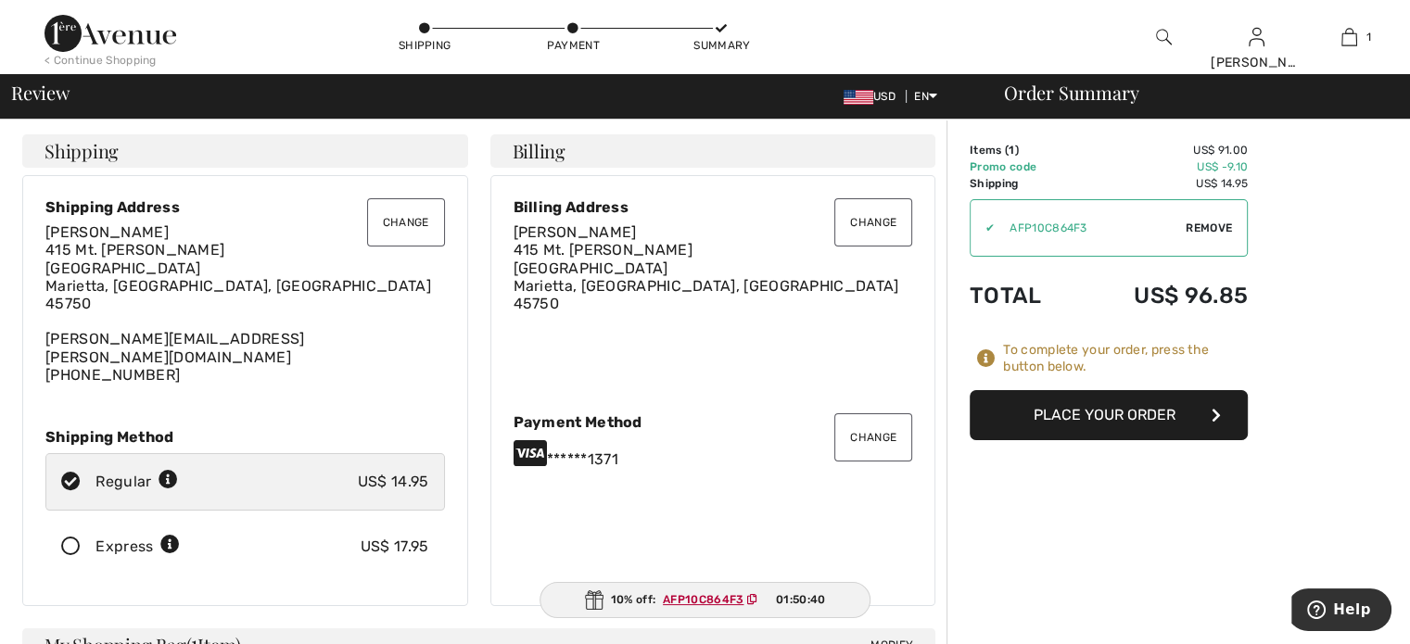
click at [1102, 414] on button "Place Your Order" at bounding box center [1108, 415] width 278 height 50
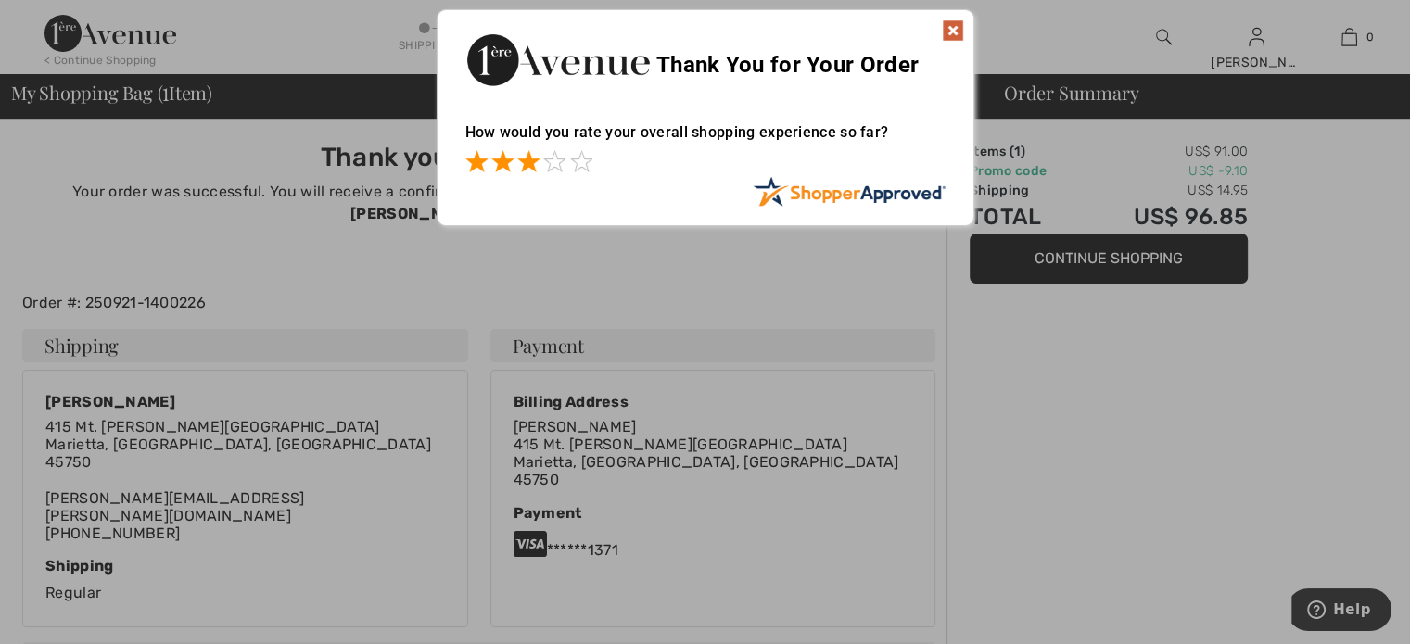
click at [521, 161] on span at bounding box center [528, 161] width 22 height 22
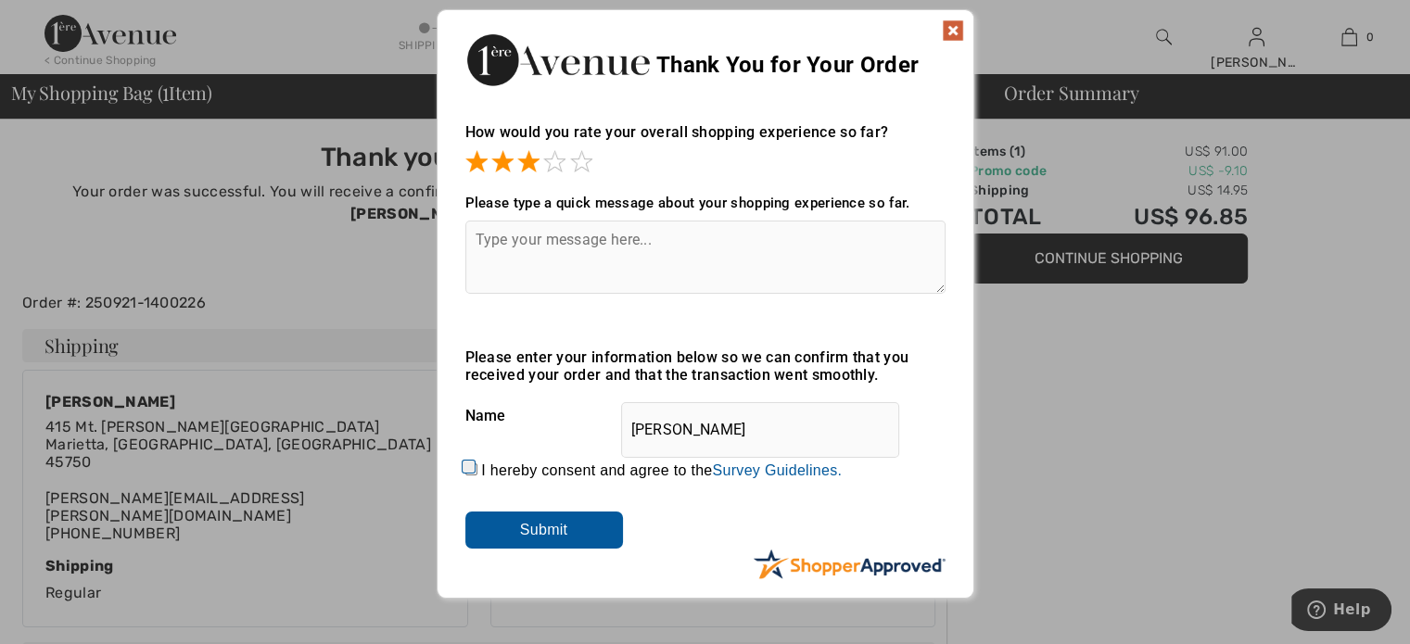
click at [543, 529] on input "Submit" at bounding box center [544, 530] width 158 height 37
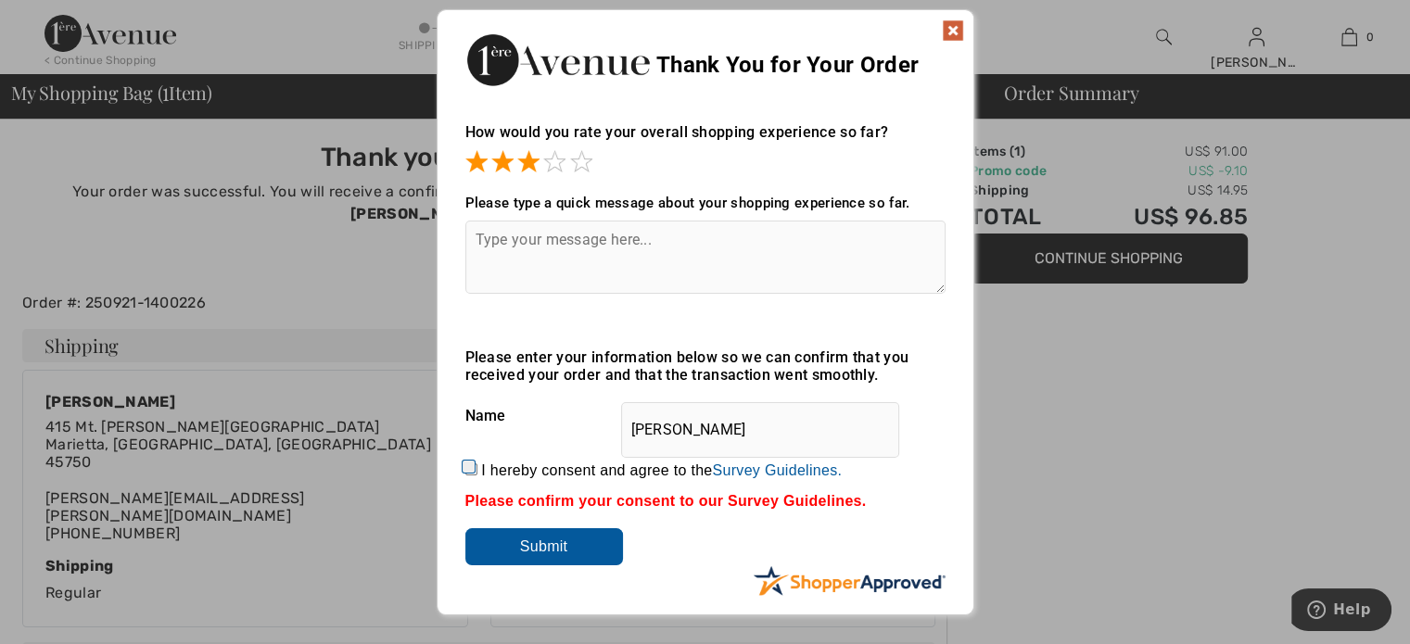
click at [537, 545] on input "Submit" at bounding box center [544, 546] width 158 height 37
click at [465, 466] on input "I hereby consent and agree to the By submitting a review, you grant permission …" at bounding box center [471, 469] width 12 height 12
checkbox input "true"
click at [543, 550] on input "Submit" at bounding box center [544, 546] width 158 height 37
